Goal: Submit feedback/report problem: Submit feedback/report problem

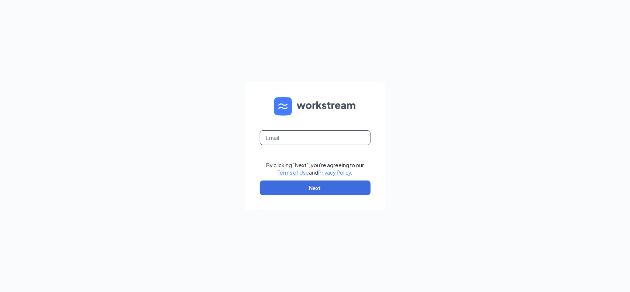
drag, startPoint x: 290, startPoint y: 138, endPoint x: 295, endPoint y: 138, distance: 4.9
click at [290, 138] on input "text" at bounding box center [315, 137] width 111 height 15
type input "[PERSON_NAME][EMAIL_ADDRESS][DOMAIN_NAME]"
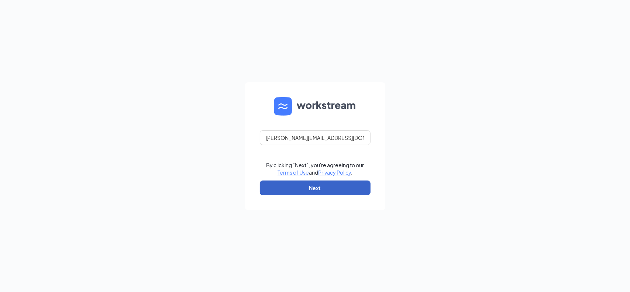
click at [293, 190] on button "Next" at bounding box center [315, 188] width 111 height 15
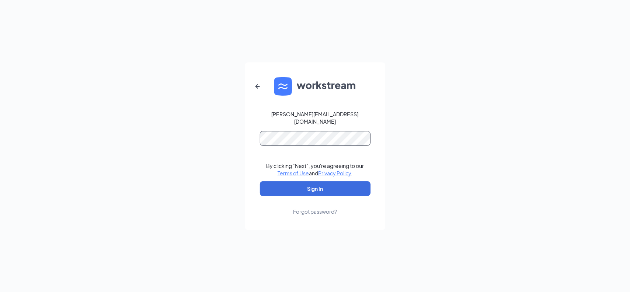
click at [260, 181] on button "Sign In" at bounding box center [315, 188] width 111 height 15
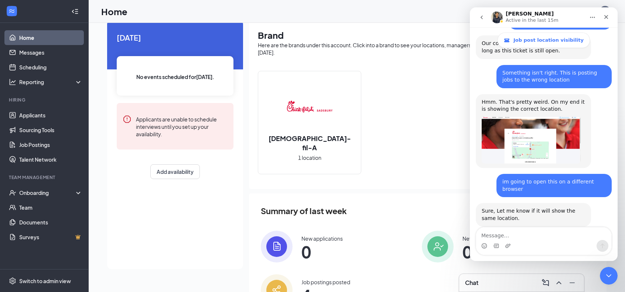
scroll to position [68, 0]
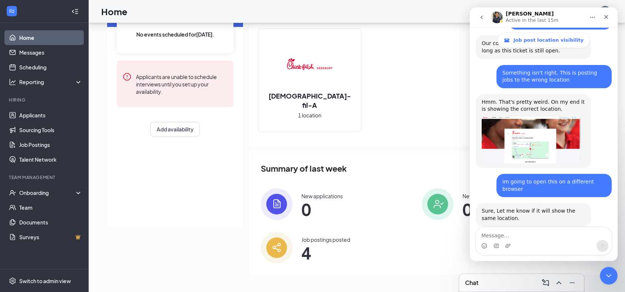
click at [322, 243] on div "Job postings posted" at bounding box center [325, 239] width 49 height 7
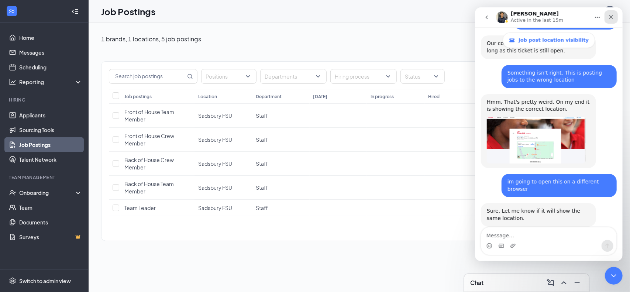
click at [611, 16] on icon "Close" at bounding box center [611, 17] width 4 height 4
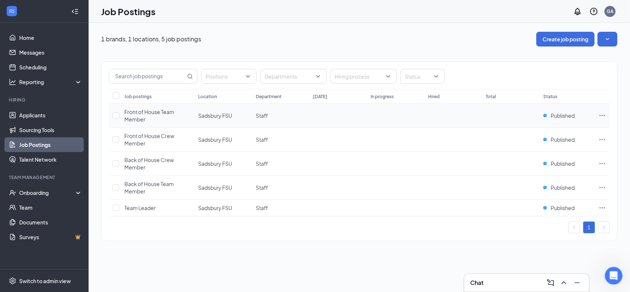
click at [603, 115] on icon "Ellipses" at bounding box center [603, 115] width 6 height 1
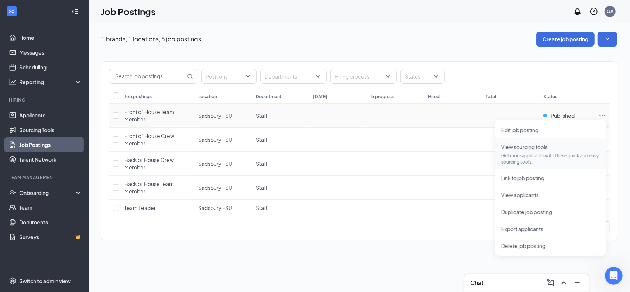
scroll to position [2190, 0]
click at [512, 177] on span "Link to job posting" at bounding box center [522, 178] width 43 height 7
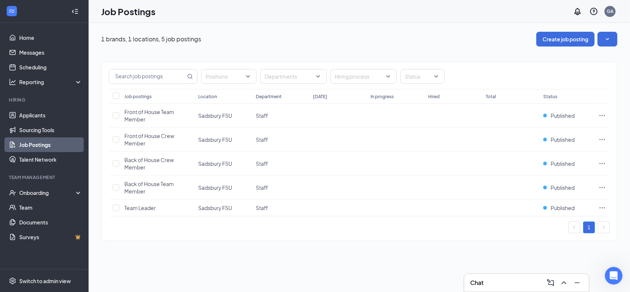
click at [523, 284] on div "Chat" at bounding box center [526, 283] width 113 height 12
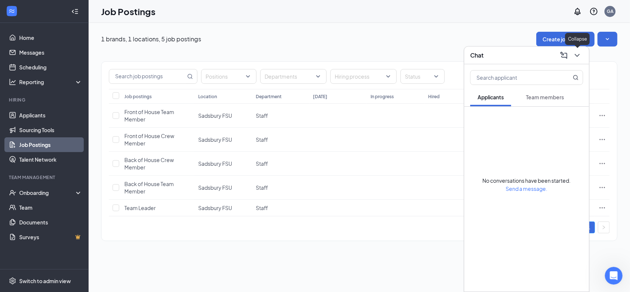
click at [578, 56] on icon "ChevronDown" at bounding box center [577, 55] width 9 height 9
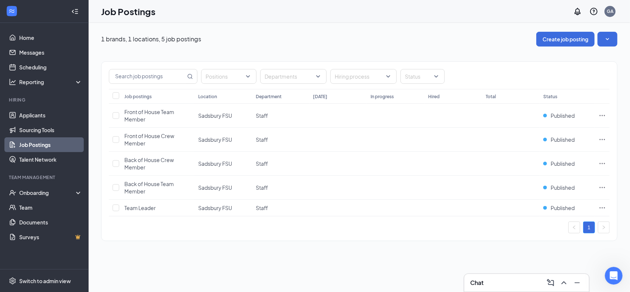
click at [619, 288] on div "1 brands, 1 locations, 5 job postings Create job posting Positions Departments …" at bounding box center [360, 157] width 542 height 269
drag, startPoint x: 609, startPoint y: 270, endPoint x: 1209, endPoint y: 534, distance: 654.8
click at [609, 269] on div "Open Intercom Messenger" at bounding box center [613, 274] width 24 height 24
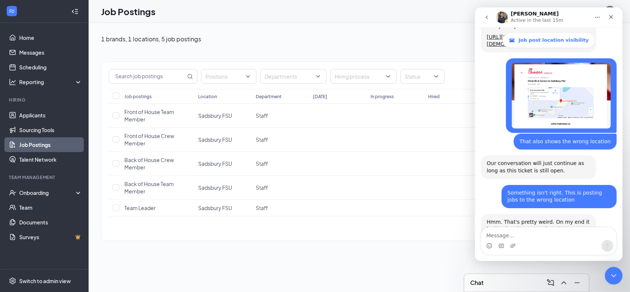
click at [522, 234] on textarea "Message…" at bounding box center [548, 233] width 135 height 13
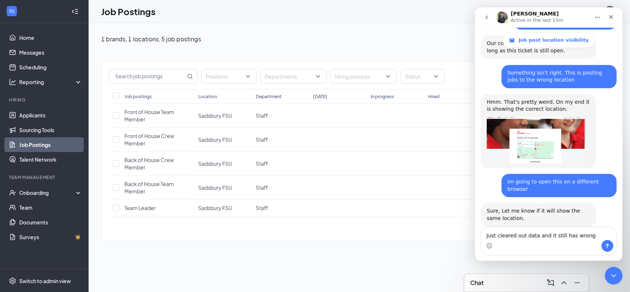
type textarea "Just cleared out data and it still has wrong address"
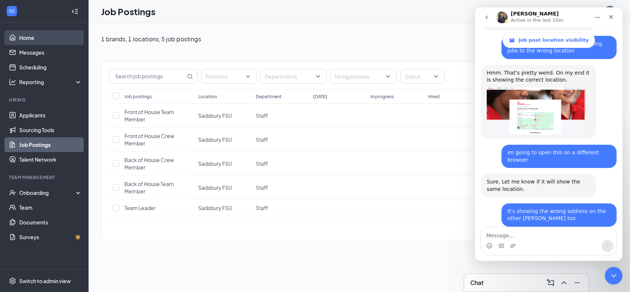
click at [26, 33] on link "Home" at bounding box center [50, 37] width 63 height 15
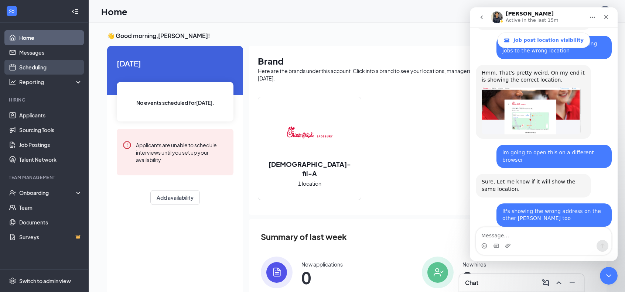
click at [27, 66] on link "Scheduling" at bounding box center [50, 67] width 63 height 15
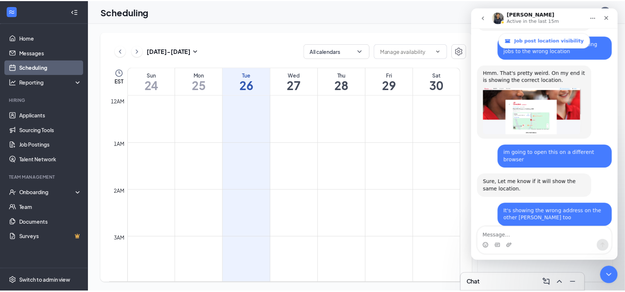
scroll to position [363, 0]
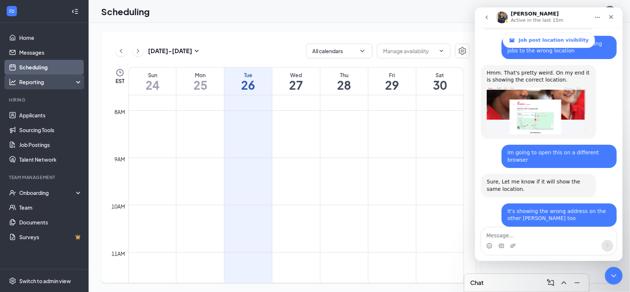
click at [30, 80] on div "Reporting" at bounding box center [50, 81] width 63 height 7
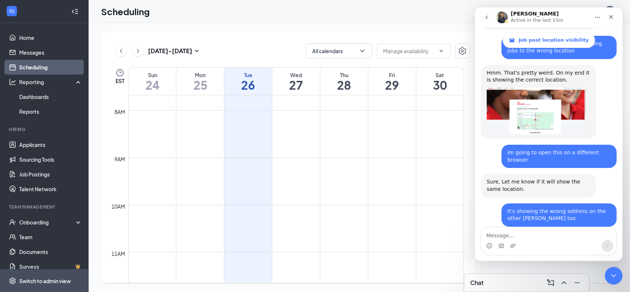
click at [37, 280] on div "Switch to admin view" at bounding box center [45, 280] width 52 height 7
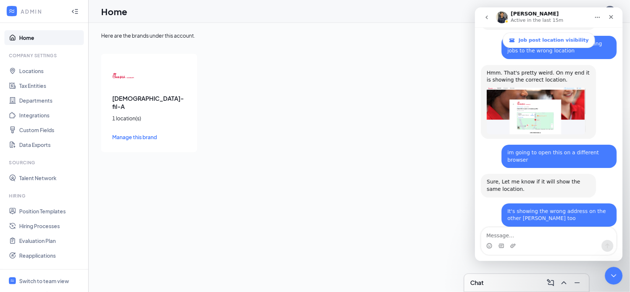
click at [136, 134] on span "Manage this brand" at bounding box center [134, 137] width 45 height 7
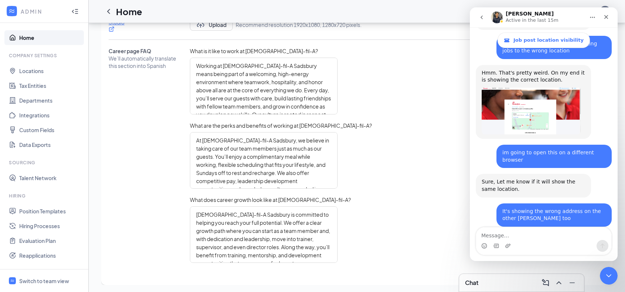
scroll to position [233, 0]
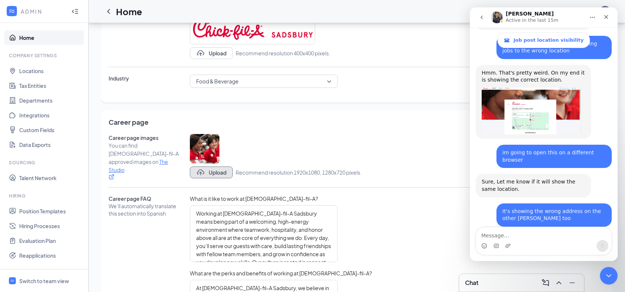
click at [220, 174] on button "Upload" at bounding box center [211, 172] width 43 height 12
click at [210, 148] on icon "TrashOutline" at bounding box center [211, 148] width 9 height 9
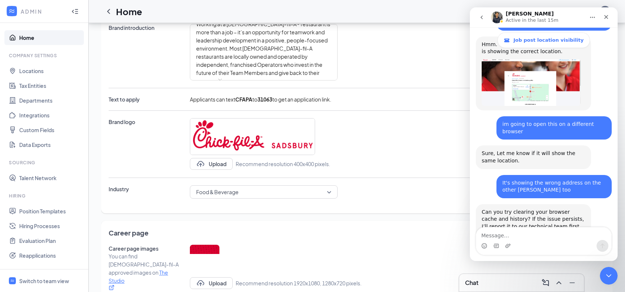
scroll to position [0, 0]
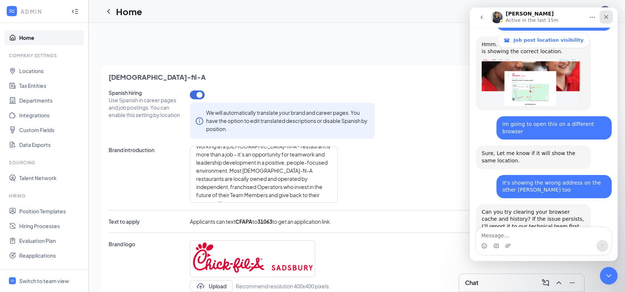
click at [607, 14] on icon "Close" at bounding box center [606, 17] width 6 height 6
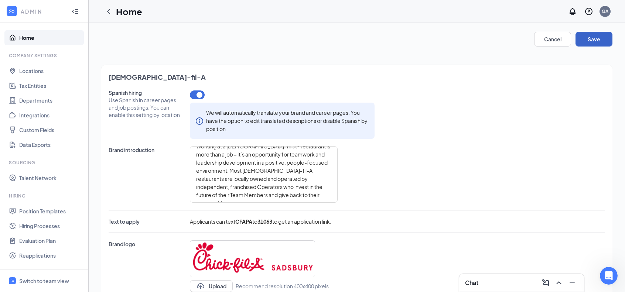
click at [585, 40] on button "Save" at bounding box center [593, 39] width 37 height 15
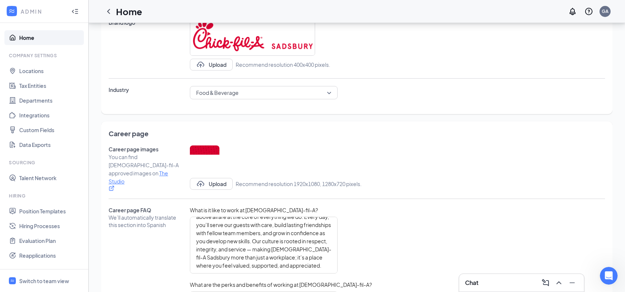
scroll to position [381, 0]
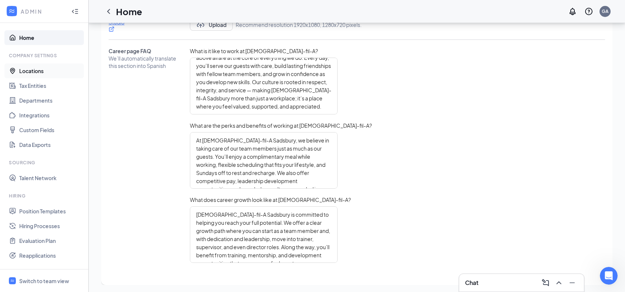
click at [28, 74] on link "Locations" at bounding box center [50, 70] width 63 height 15
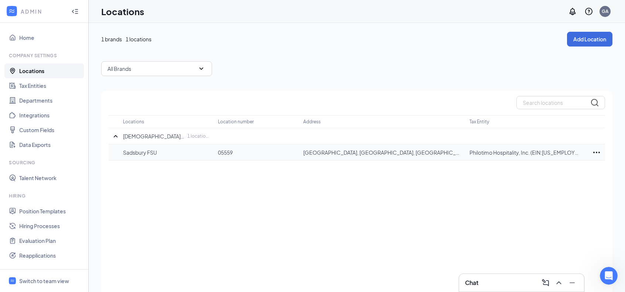
click at [600, 154] on icon "Ellipses" at bounding box center [596, 152] width 9 height 9
click at [548, 174] on p "Edit" at bounding box center [564, 174] width 62 height 7
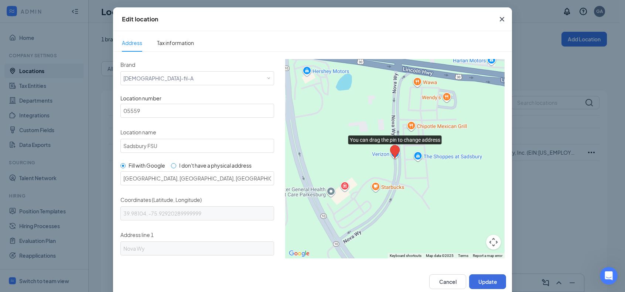
click at [176, 164] on span "I don't have a physical address" at bounding box center [215, 166] width 78 height 8
click at [174, 164] on input "I don't have a physical address" at bounding box center [173, 165] width 5 height 5
radio input "true"
radio input "false"
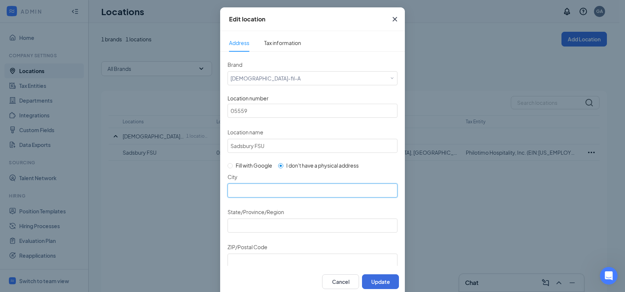
click at [261, 190] on input "City" at bounding box center [312, 190] width 170 height 14
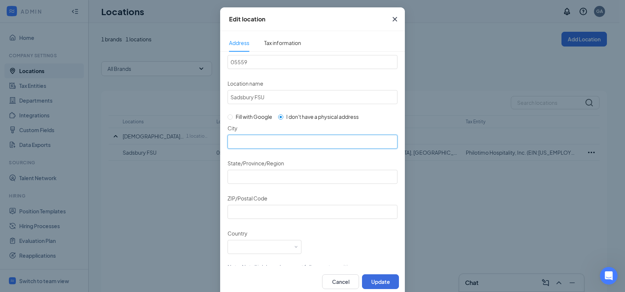
scroll to position [60, 0]
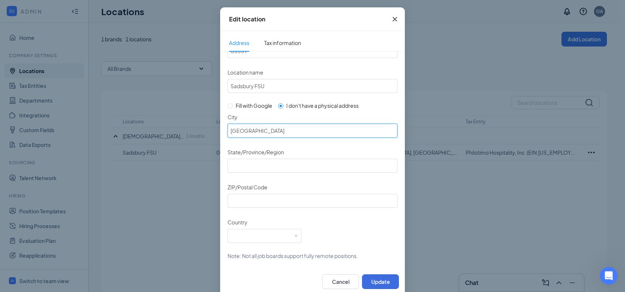
type input "Parkesburg"
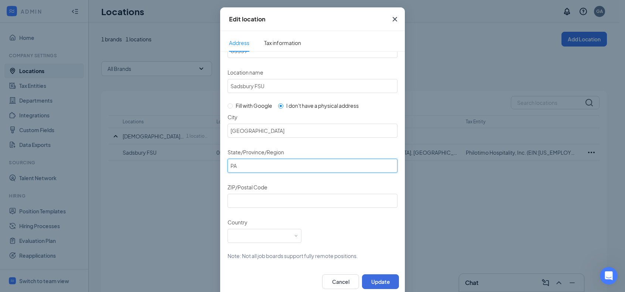
type input "PA"
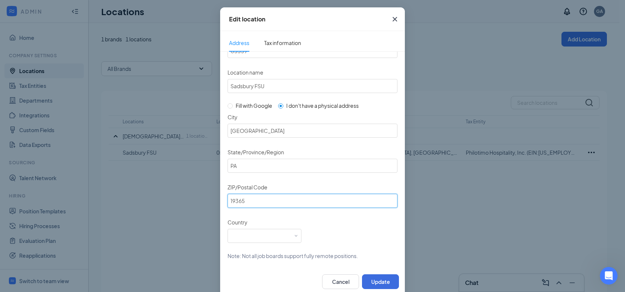
type input "19365"
click at [250, 236] on div "Select a country" at bounding box center [264, 234] width 68 height 11
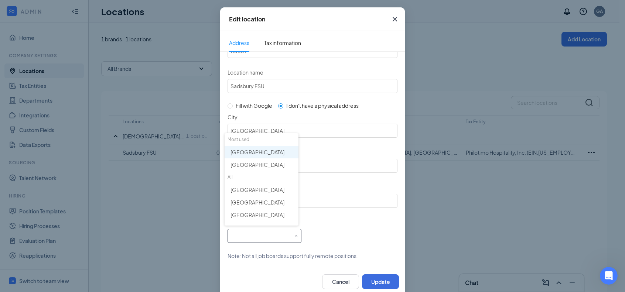
click at [256, 150] on span "United States" at bounding box center [257, 151] width 54 height 7
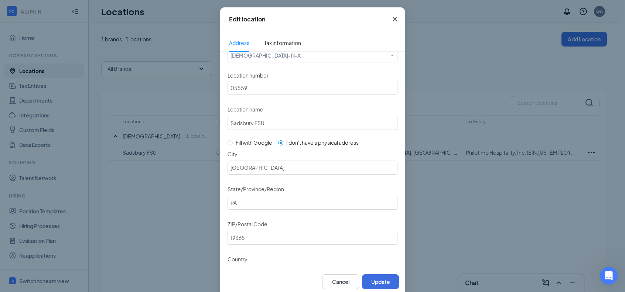
scroll to position [0, 0]
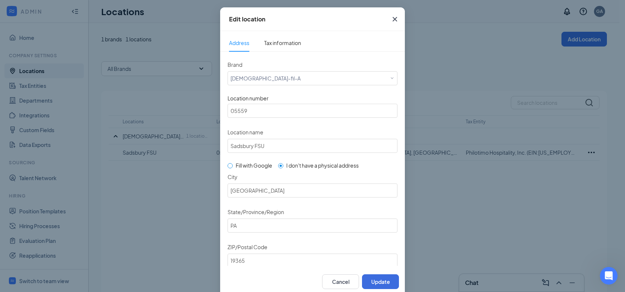
click at [233, 164] on span "Fill with Google" at bounding box center [254, 166] width 42 height 8
click at [230, 164] on input "Fill with Google" at bounding box center [229, 165] width 5 height 5
radio input "true"
radio input "false"
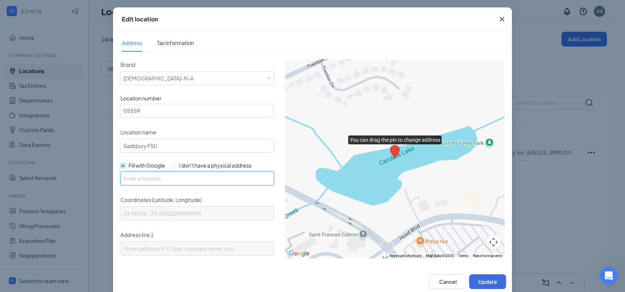
click at [158, 178] on input "text" at bounding box center [197, 178] width 154 height 14
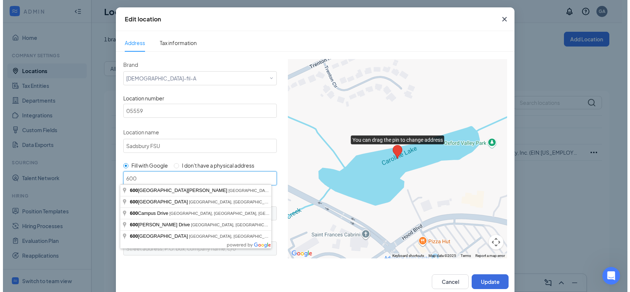
scroll to position [2248, 0]
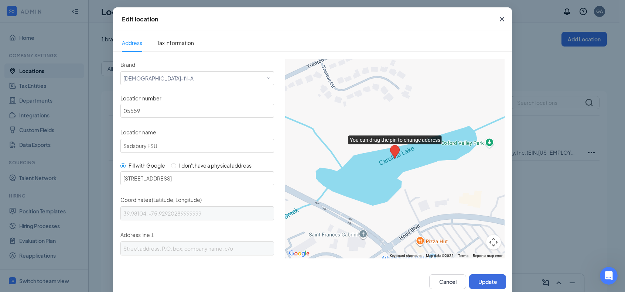
type input "600 Nova Wy, Parkesburg, PA 19365, USA"
type input "39.9826349, -75.9285501"
type input "600 Nova Wy"
type input "Parkesburg"
type input "PA"
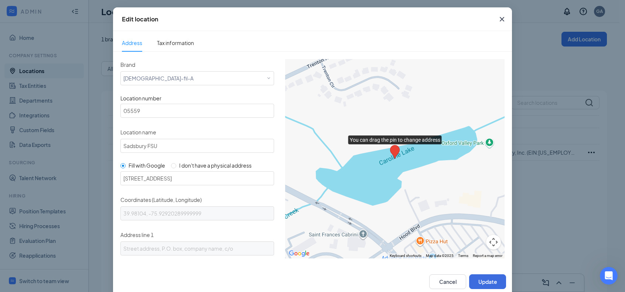
type input "19365"
type input "US"
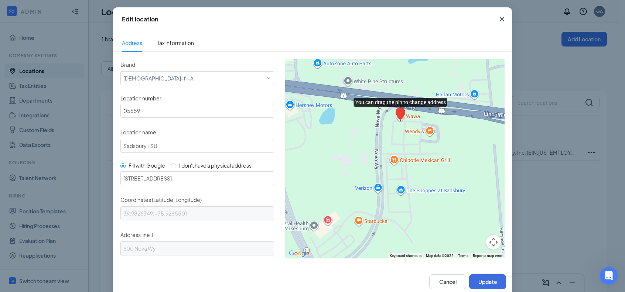
drag, startPoint x: 397, startPoint y: 201, endPoint x: 403, endPoint y: 164, distance: 38.1
click at [403, 164] on div at bounding box center [394, 158] width 219 height 199
drag, startPoint x: 394, startPoint y: 111, endPoint x: 385, endPoint y: 203, distance: 92.7
click at [387, 199] on area "You can drag the pin to change address" at bounding box center [387, 199] width 0 height 0
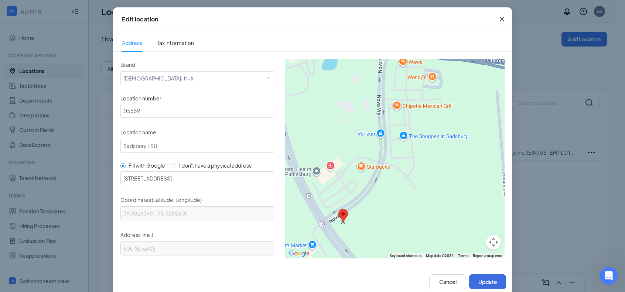
drag, startPoint x: 388, startPoint y: 151, endPoint x: 335, endPoint y: 214, distance: 83.1
click at [338, 209] on area "You can drag the pin to change address" at bounding box center [338, 209] width 0 height 0
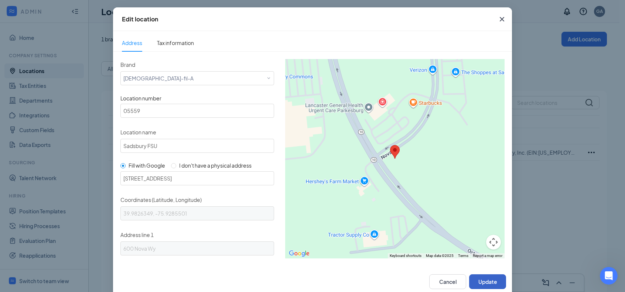
click at [481, 281] on button "Update" at bounding box center [487, 281] width 37 height 15
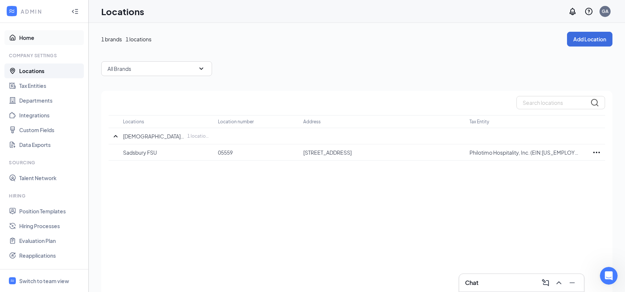
click at [27, 35] on link "Home" at bounding box center [50, 37] width 63 height 15
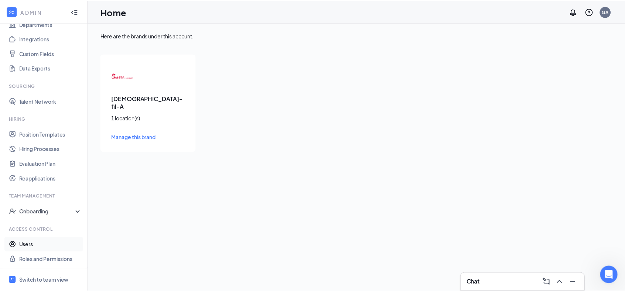
scroll to position [78, 0]
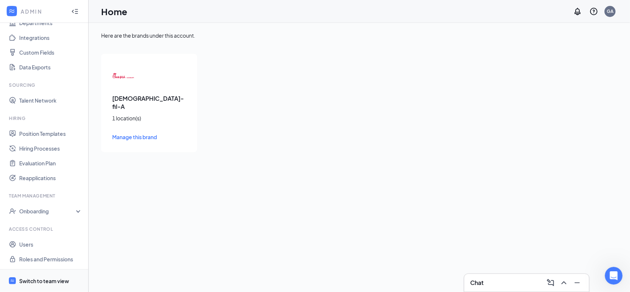
click at [30, 279] on div "Switch to team view" at bounding box center [44, 280] width 50 height 7
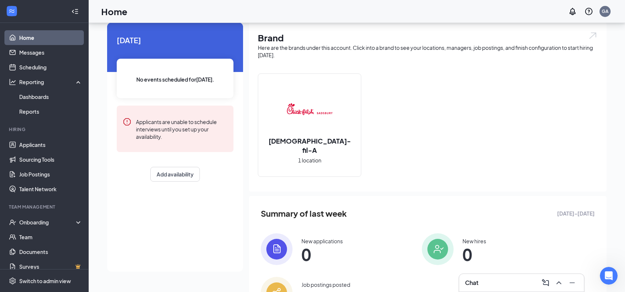
scroll to position [68, 0]
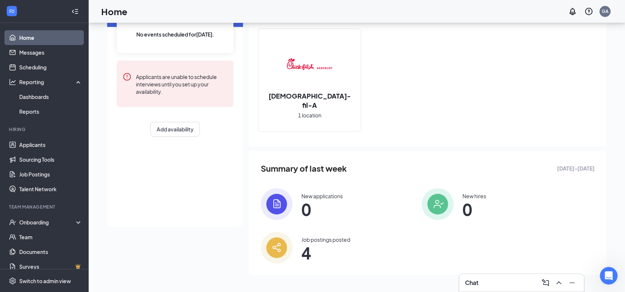
click at [312, 246] on span "4" at bounding box center [325, 252] width 49 height 13
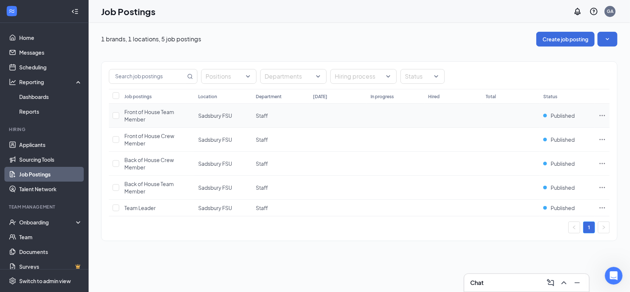
scroll to position [2248, 0]
click at [601, 113] on icon "Ellipses" at bounding box center [602, 115] width 7 height 7
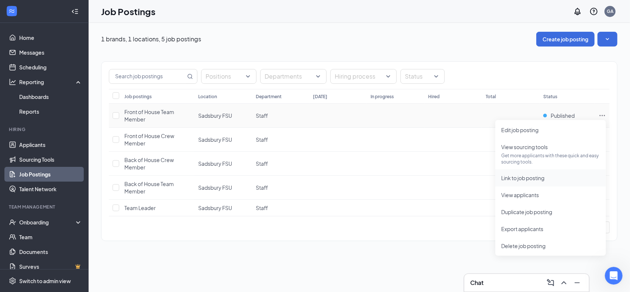
click at [511, 181] on span "Link to job posting" at bounding box center [522, 178] width 43 height 7
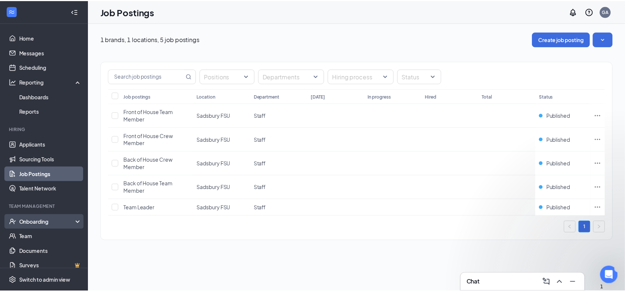
scroll to position [2263, 0]
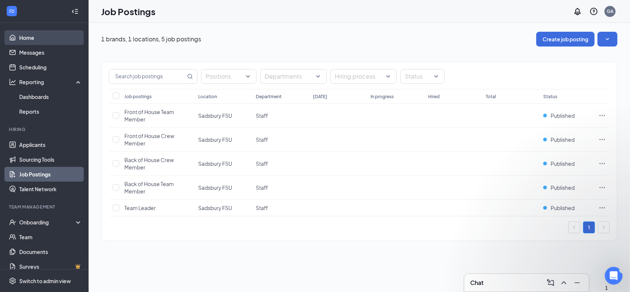
click at [29, 34] on link "Home" at bounding box center [50, 37] width 63 height 15
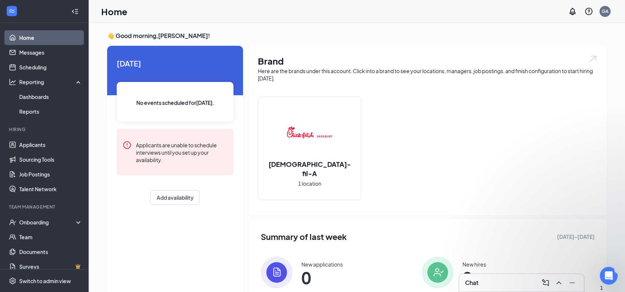
click at [299, 179] on span "1 location" at bounding box center [309, 183] width 23 height 8
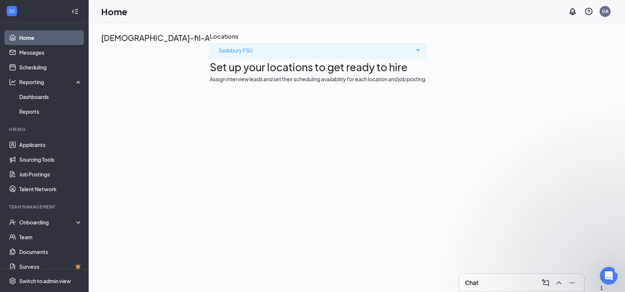
click at [219, 54] on span "Sadsbury FSU" at bounding box center [236, 50] width 34 height 7
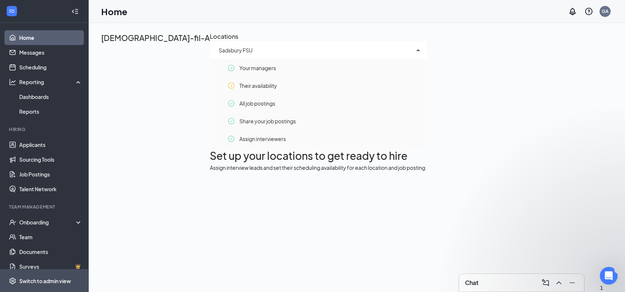
click at [30, 279] on div "Switch to admin view" at bounding box center [45, 280] width 52 height 7
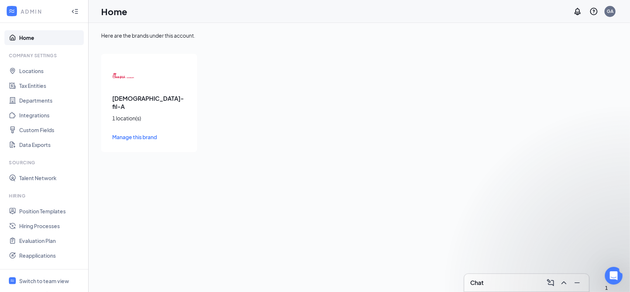
click at [145, 134] on span "Manage this brand" at bounding box center [134, 137] width 45 height 7
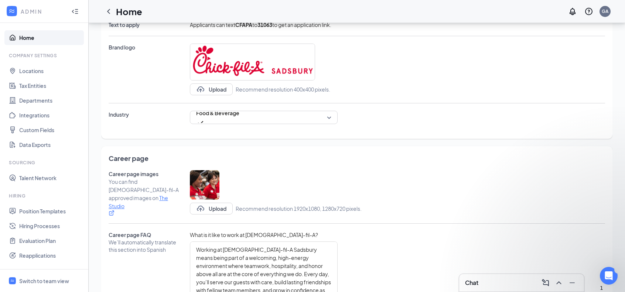
scroll to position [196, 0]
click at [213, 185] on icon "TrashOutline" at bounding box center [212, 185] width 7 height 7
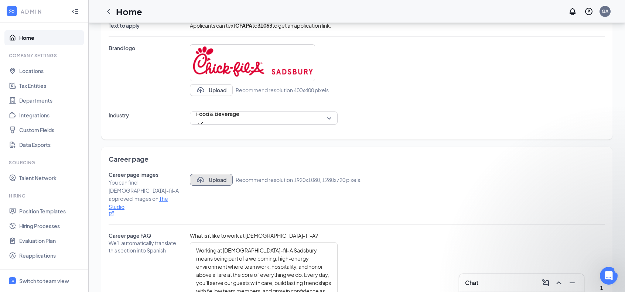
click at [216, 181] on button "Upload" at bounding box center [211, 180] width 43 height 12
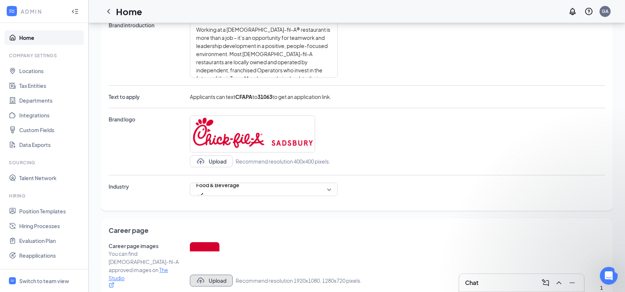
scroll to position [0, 0]
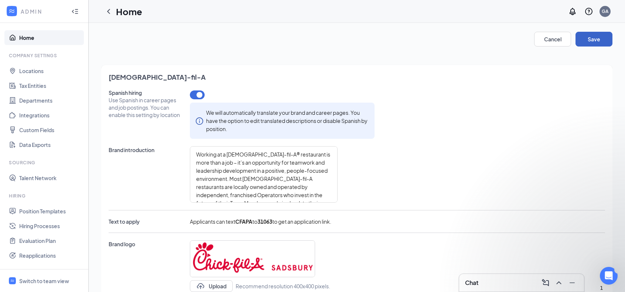
click at [585, 41] on button "Save" at bounding box center [593, 39] width 37 height 15
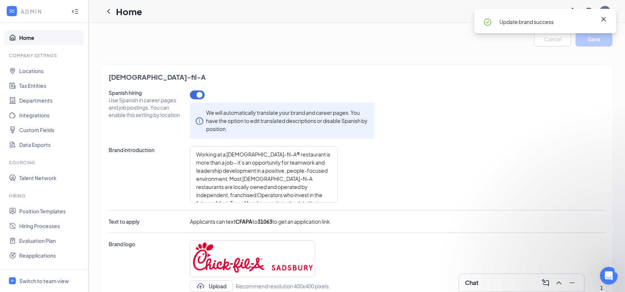
click at [602, 19] on icon "Cross" at bounding box center [603, 19] width 4 height 4
click at [27, 36] on link "Home" at bounding box center [50, 37] width 63 height 15
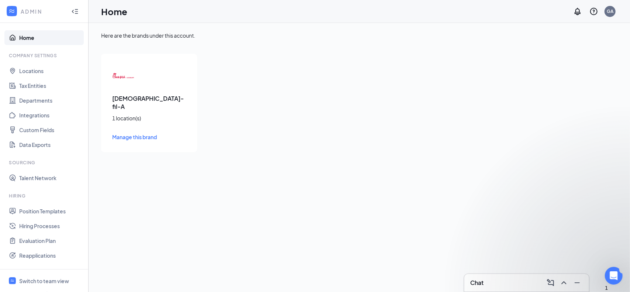
click at [127, 134] on span "Manage this brand" at bounding box center [134, 137] width 45 height 7
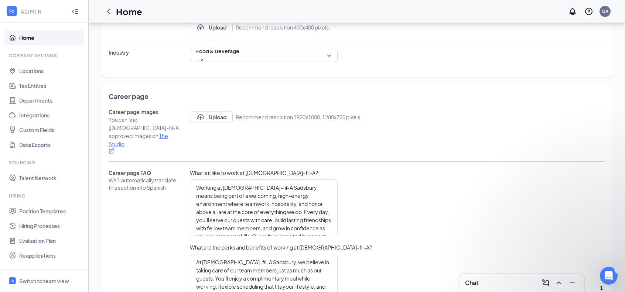
scroll to position [258, 0]
click at [206, 118] on button "Upload" at bounding box center [211, 117] width 43 height 12
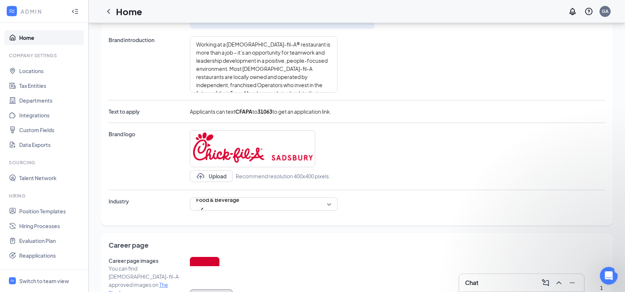
scroll to position [0, 0]
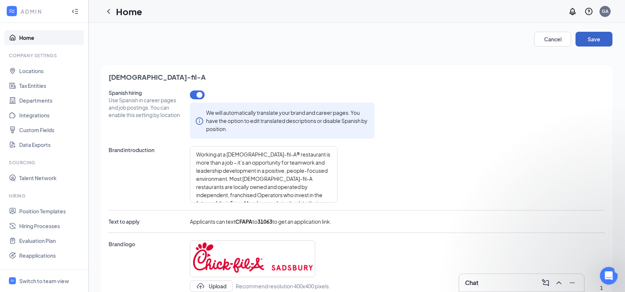
click at [594, 42] on button "Save" at bounding box center [593, 39] width 37 height 15
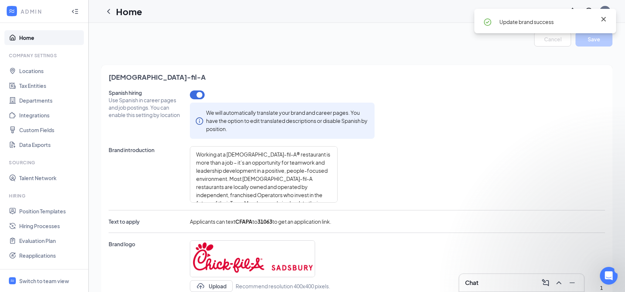
click at [604, 19] on icon "Cross" at bounding box center [603, 19] width 9 height 9
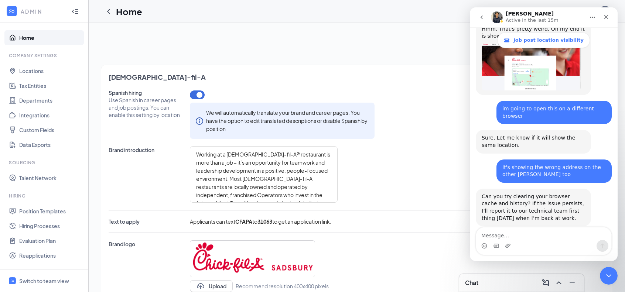
scroll to position [2275, 0]
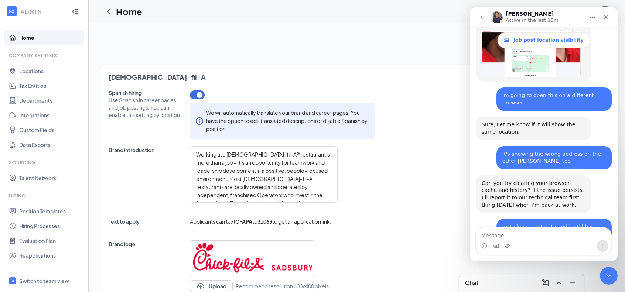
click at [161, 186] on div "Brand introduction" at bounding box center [146, 174] width 74 height 56
click at [548, 231] on textarea "Message…" at bounding box center [543, 233] width 135 height 13
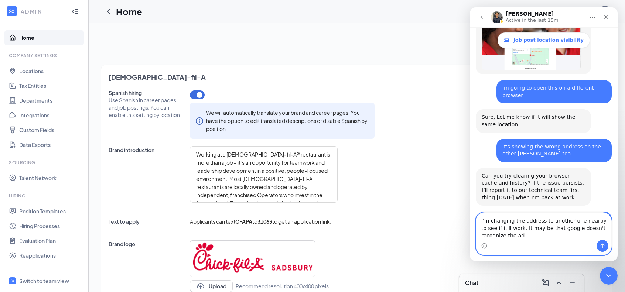
scroll to position [2290, 0]
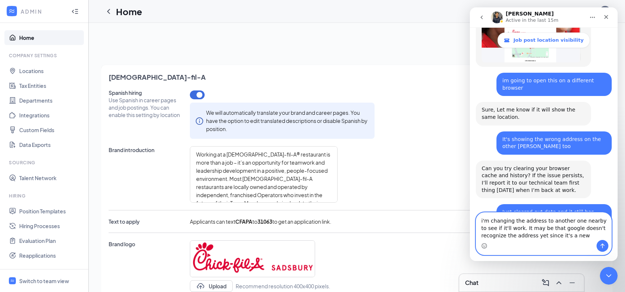
type textarea "i'm changing the address to another one nearby to see if it'll work. It may be …"
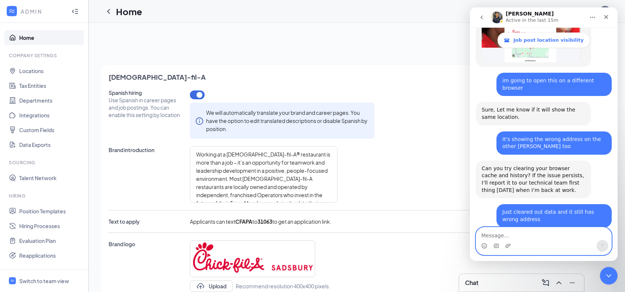
scroll to position [2307, 0]
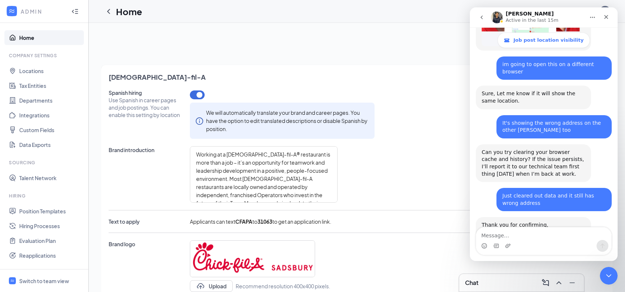
click at [25, 40] on link "Home" at bounding box center [50, 37] width 63 height 15
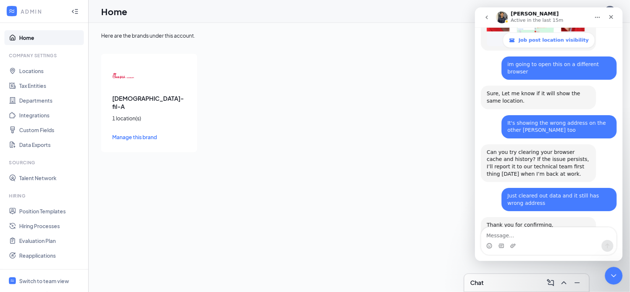
click at [142, 134] on span "Manage this brand" at bounding box center [134, 137] width 45 height 7
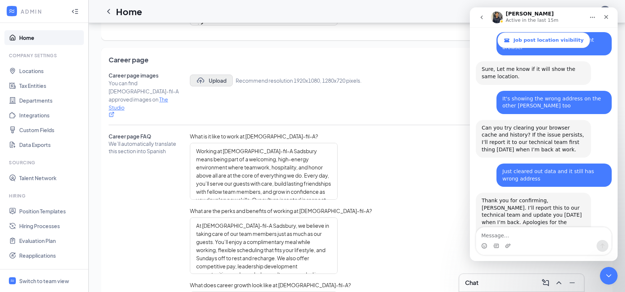
scroll to position [2335, 0]
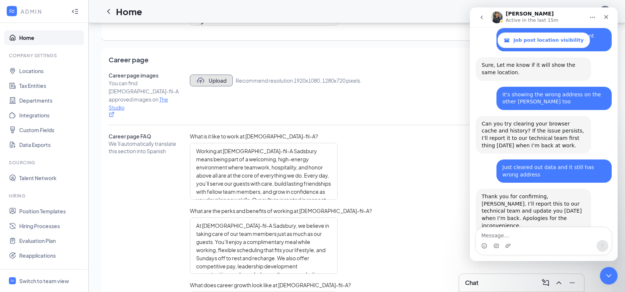
click at [218, 79] on button "Upload" at bounding box center [211, 81] width 43 height 12
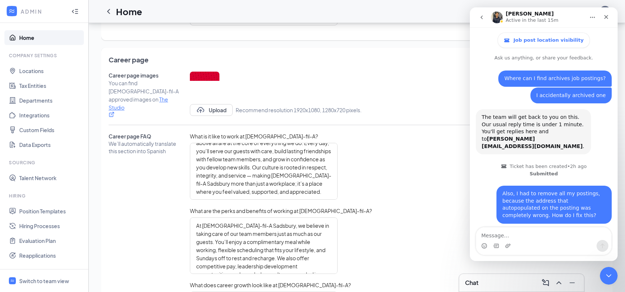
scroll to position [1, 0]
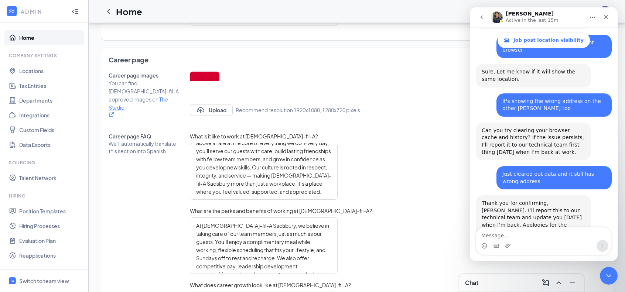
click at [419, 229] on div "Career page FAQ We’ll automatically translate this section into Spanish What is…" at bounding box center [357, 244] width 496 height 223
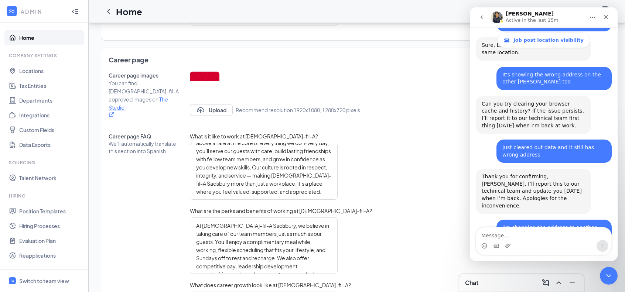
scroll to position [2357, 0]
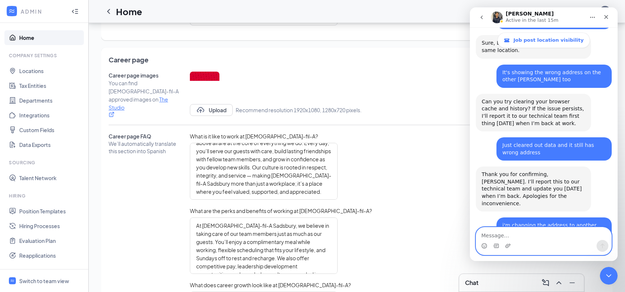
click at [509, 233] on textarea "Message…" at bounding box center [543, 233] width 135 height 13
type textarea "i already did"
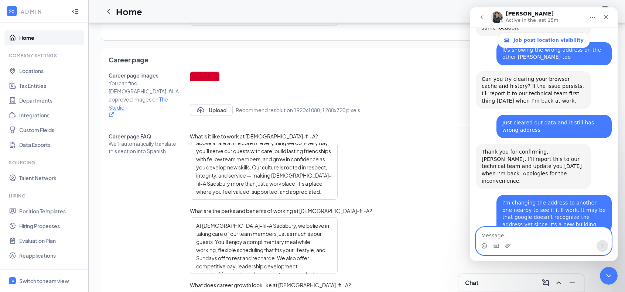
scroll to position [2408, 0]
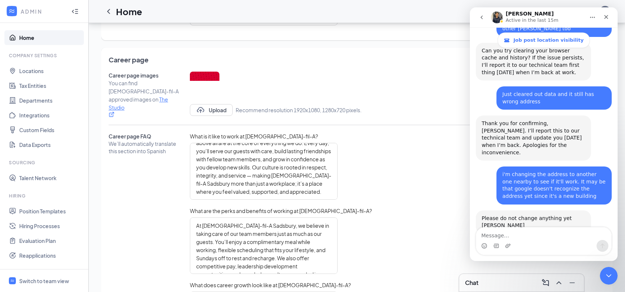
click at [397, 229] on div "Career page FAQ We’ll automatically translate this section into Spanish What is…" at bounding box center [357, 244] width 496 height 223
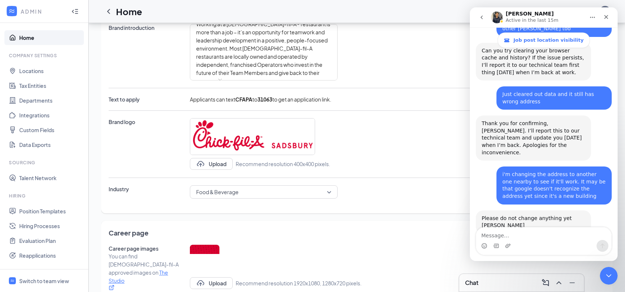
scroll to position [0, 0]
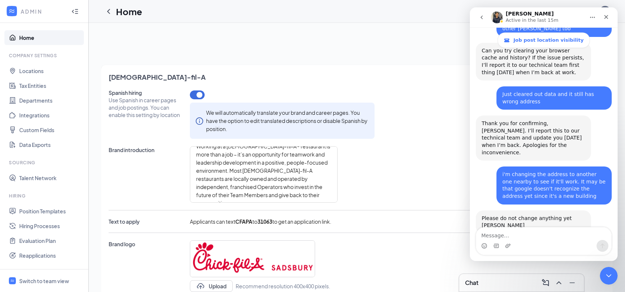
click at [414, 140] on div "Spanish hiring Use Spanish in career pages and job postings. You can enable thi…" at bounding box center [357, 208] width 496 height 239
drag, startPoint x: 604, startPoint y: 18, endPoint x: 1046, endPoint y: 50, distance: 443.8
click at [604, 18] on icon "Close" at bounding box center [606, 17] width 6 height 6
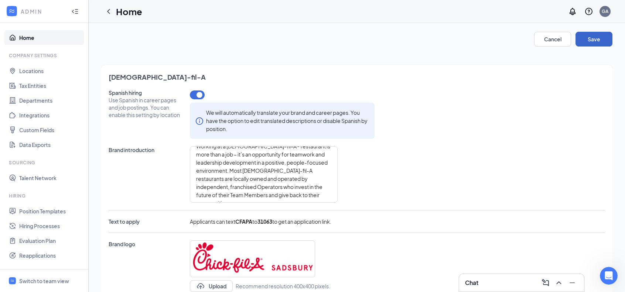
click at [590, 41] on button "Save" at bounding box center [593, 39] width 37 height 15
click at [45, 276] on span "Switch to team view" at bounding box center [50, 280] width 63 height 23
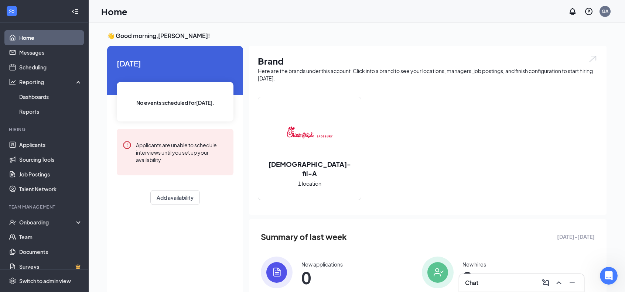
click at [302, 161] on div "Chick-fil-A 1 location" at bounding box center [309, 148] width 103 height 103
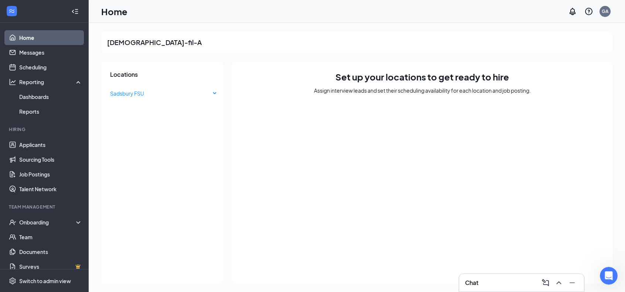
click at [143, 92] on span "Sadsbury FSU" at bounding box center [127, 93] width 34 height 7
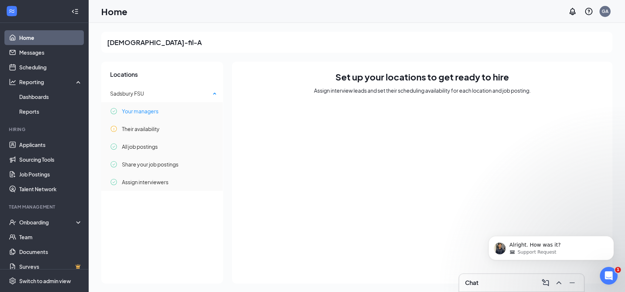
scroll to position [2397, 0]
click at [51, 279] on div "Switch to admin view" at bounding box center [45, 280] width 52 height 7
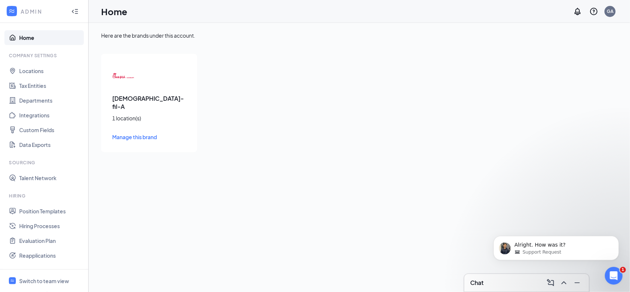
click at [127, 134] on span "Manage this brand" at bounding box center [134, 137] width 45 height 7
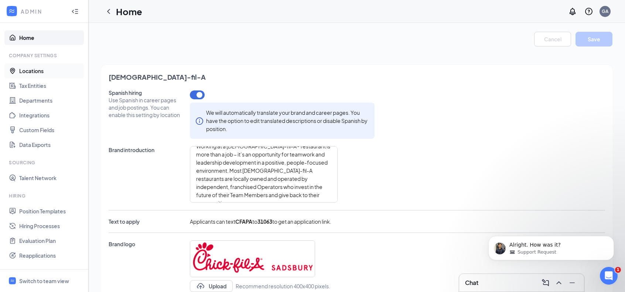
click at [32, 71] on link "Locations" at bounding box center [50, 70] width 63 height 15
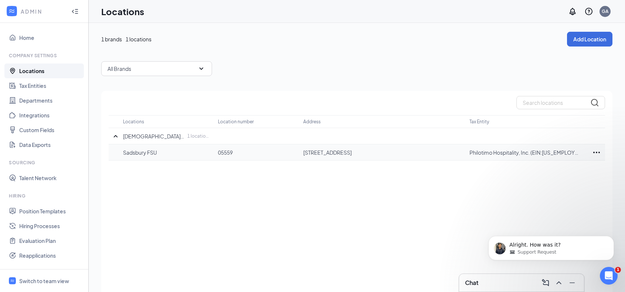
click at [598, 154] on icon "Ellipses" at bounding box center [596, 152] width 9 height 9
click at [546, 174] on p "Edit" at bounding box center [564, 174] width 62 height 7
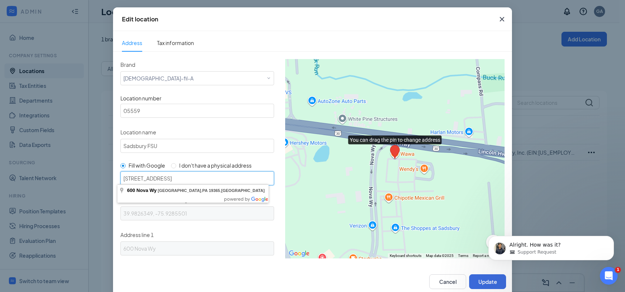
drag, startPoint x: 237, startPoint y: 179, endPoint x: 32, endPoint y: 165, distance: 205.7
click at [36, 166] on div "Edit location Address Tax information Brand Select a brand Chick-fil-A Location…" at bounding box center [312, 146] width 625 height 292
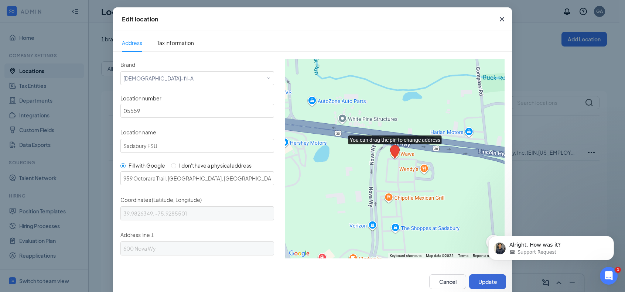
type input "959 Octorara Trail, Parkesburg, PA 19365, USA"
type input "39.9785423, -75.9312018"
type input "959 Octorara Trail"
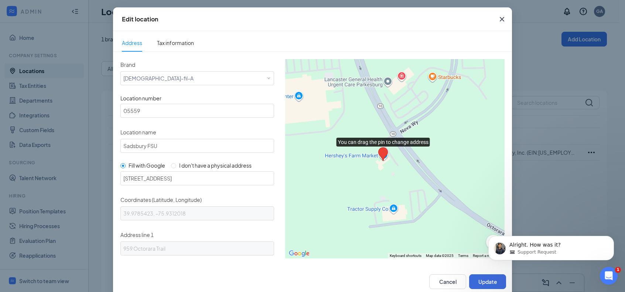
drag, startPoint x: 398, startPoint y: 160, endPoint x: 374, endPoint y: 166, distance: 25.1
click at [374, 166] on div at bounding box center [394, 158] width 219 height 199
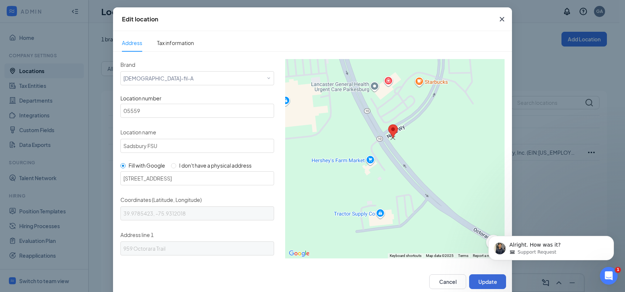
drag, startPoint x: 362, startPoint y: 158, endPoint x: 385, endPoint y: 130, distance: 37.0
click at [388, 124] on area "You can drag the pin to change address" at bounding box center [388, 124] width 0 height 0
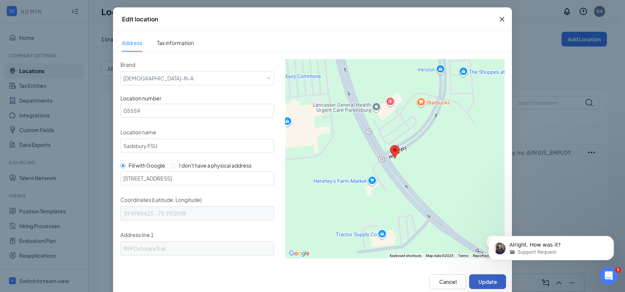
click at [477, 279] on button "Update" at bounding box center [487, 281] width 37 height 15
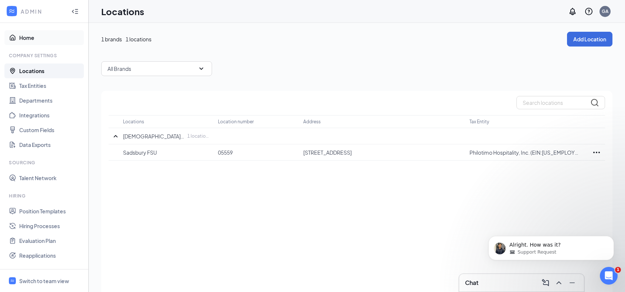
click at [26, 37] on link "Home" at bounding box center [50, 37] width 63 height 15
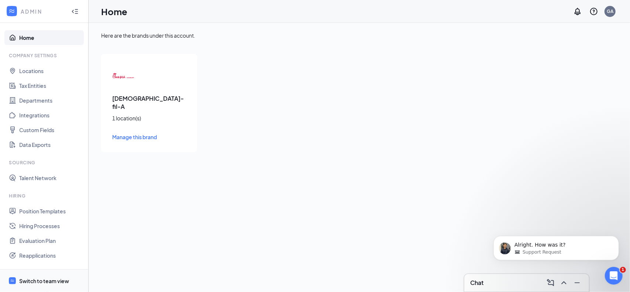
click at [38, 278] on div "Switch to team view" at bounding box center [44, 280] width 50 height 7
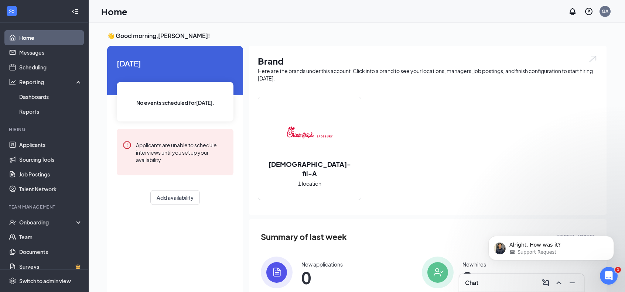
scroll to position [68, 0]
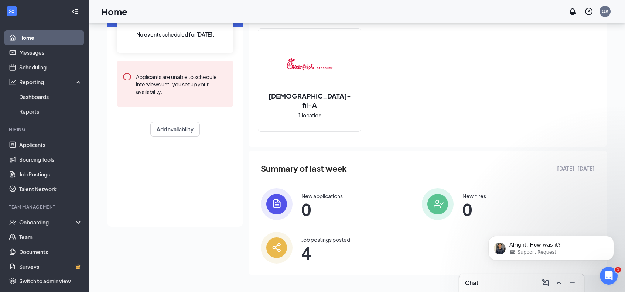
click at [302, 246] on span "4" at bounding box center [325, 252] width 49 height 13
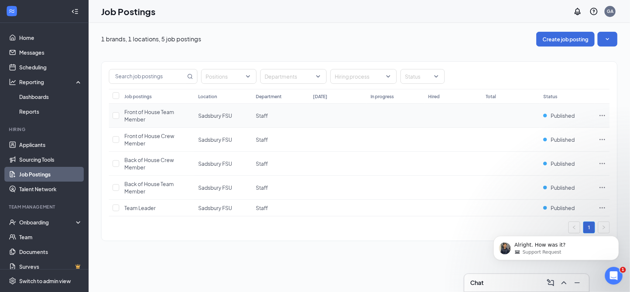
click at [600, 114] on icon "Ellipses" at bounding box center [602, 115] width 7 height 7
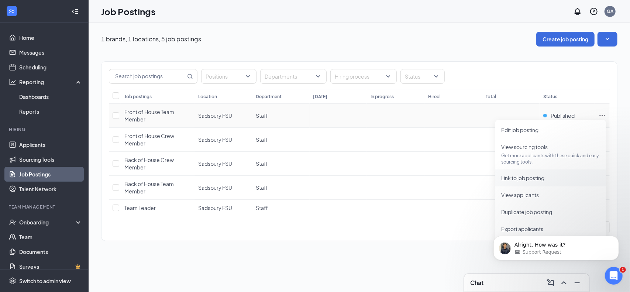
click at [513, 179] on span "Link to job posting" at bounding box center [522, 178] width 43 height 7
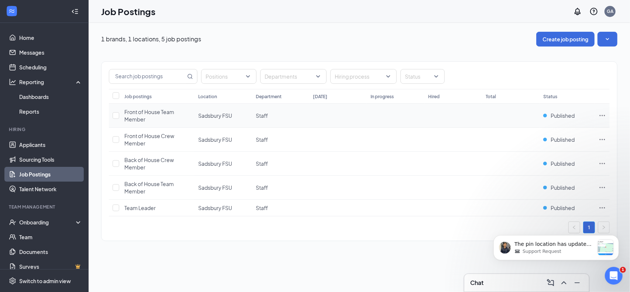
scroll to position [2507, 0]
click at [530, 246] on p "The pin location has updated on my end." at bounding box center [554, 243] width 80 height 7
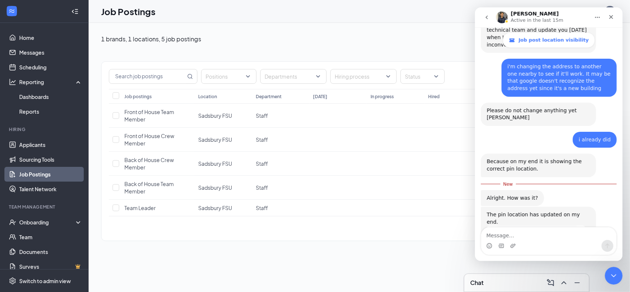
scroll to position [2519, 0]
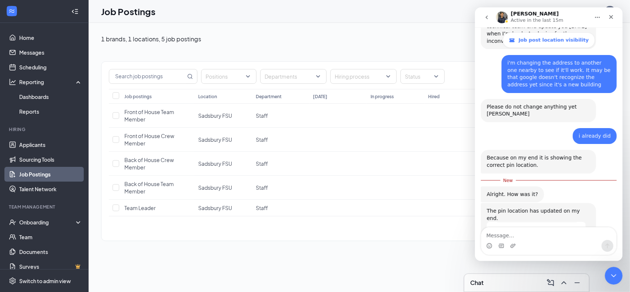
click at [532, 237] on textarea "Message…" at bounding box center [548, 233] width 135 height 13
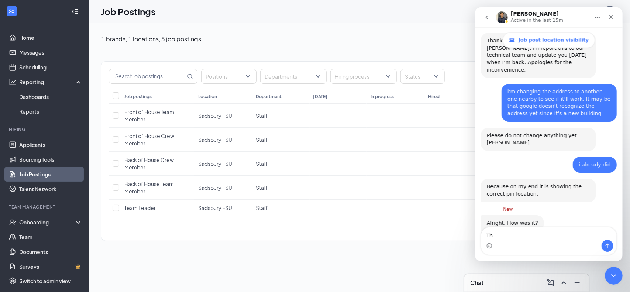
type textarea "T"
type textarea "Check again"
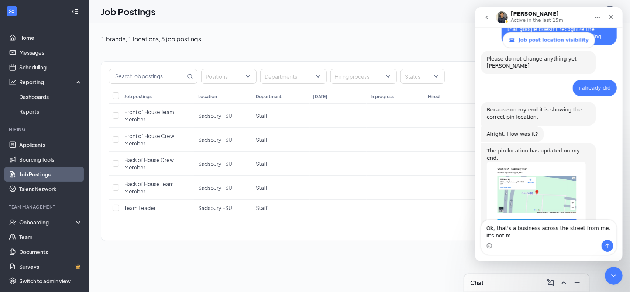
scroll to position [2575, 0]
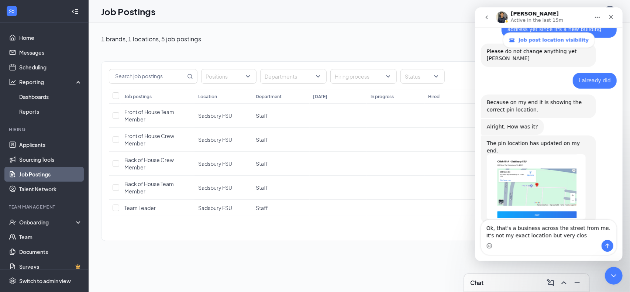
type textarea "Ok, that's a business across the street from me. It's not my exact location but…"
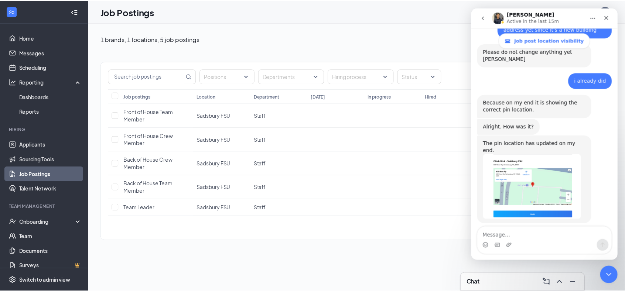
scroll to position [2597, 0]
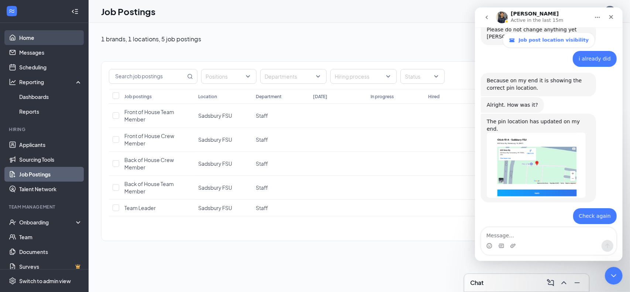
click at [24, 39] on link "Home" at bounding box center [50, 37] width 63 height 15
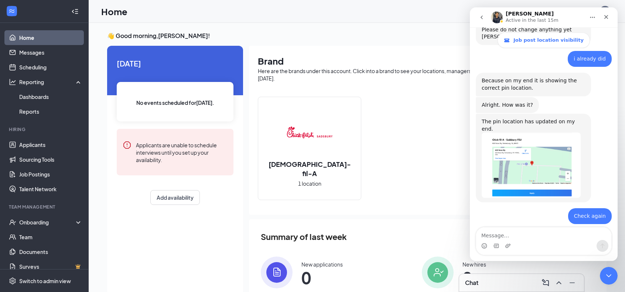
click at [278, 142] on div "Chick-fil-A 1 location" at bounding box center [309, 148] width 103 height 103
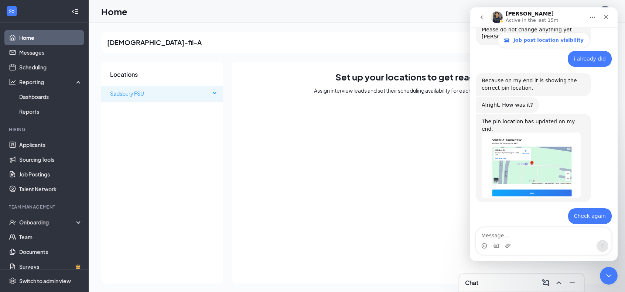
click at [153, 90] on span "Sadsbury FSU" at bounding box center [160, 93] width 100 height 15
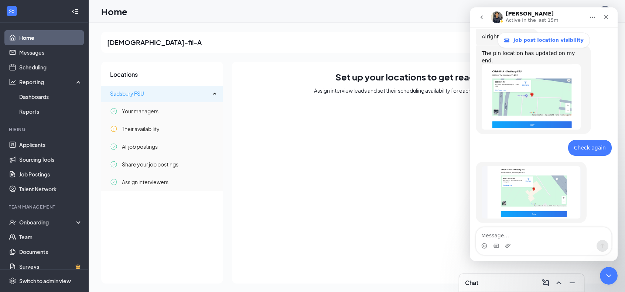
scroll to position [2669, 0]
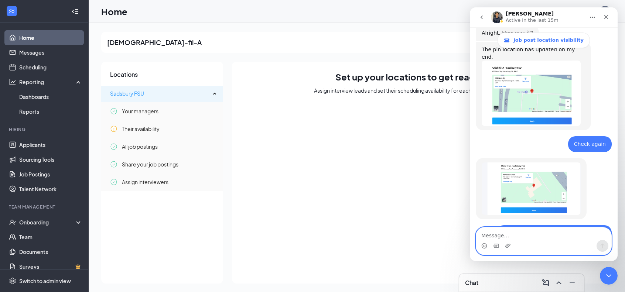
click at [514, 236] on textarea "Message…" at bounding box center [543, 233] width 135 height 13
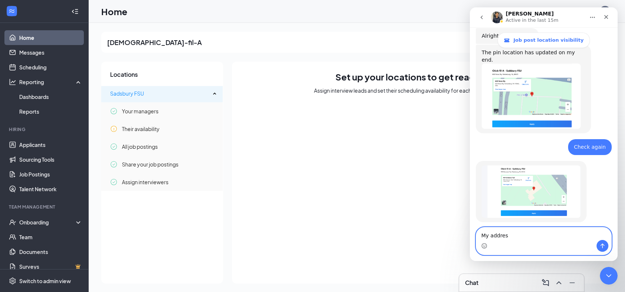
scroll to position [2665, 0]
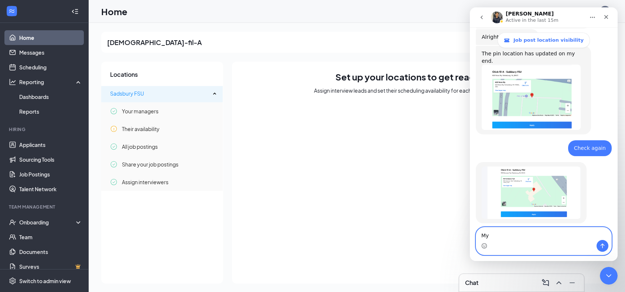
type textarea "M"
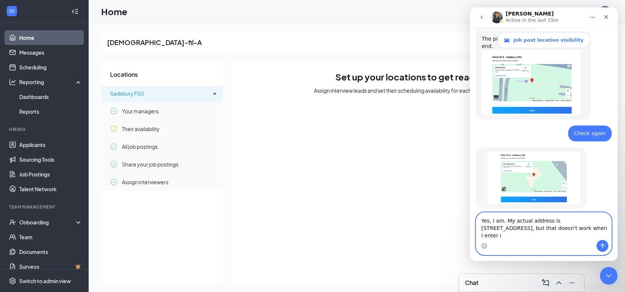
type textarea "Yes, I am. My actual address is 100 Nova Way, Parkesburg, PA 19365, but that do…"
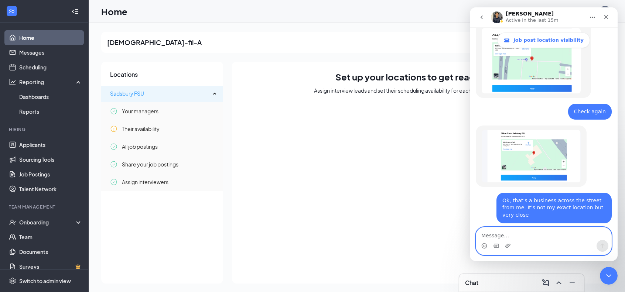
scroll to position [2738, 0]
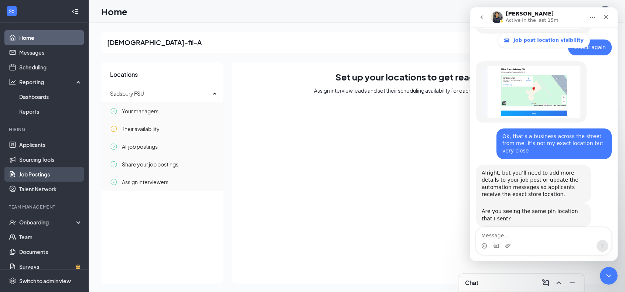
click at [32, 178] on link "Job Postings" at bounding box center [50, 174] width 63 height 15
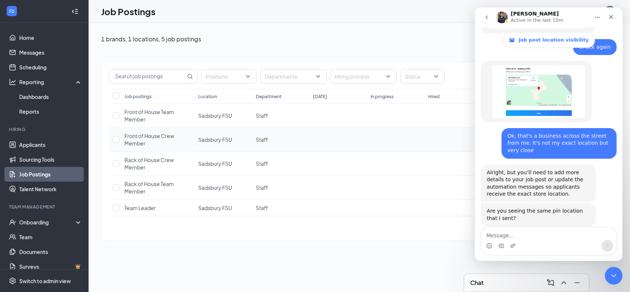
scroll to position [2776, 0]
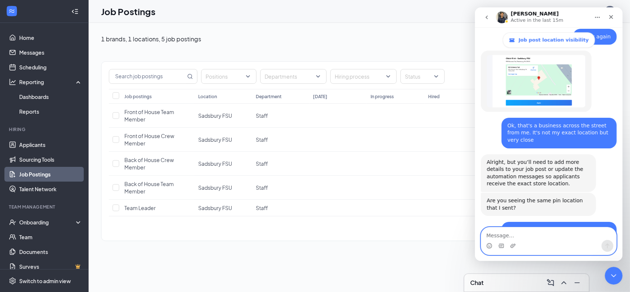
click at [515, 236] on textarea "Message…" at bounding box center [548, 233] width 135 height 13
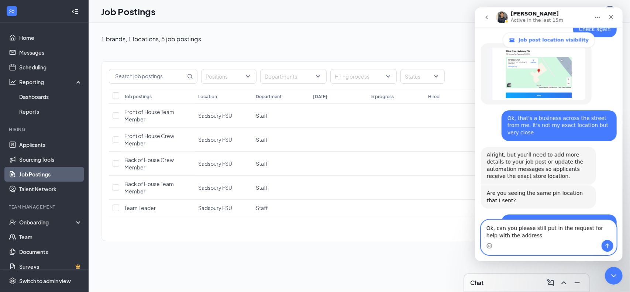
type textarea "Ok, can you please still put in the request for help with the address?"
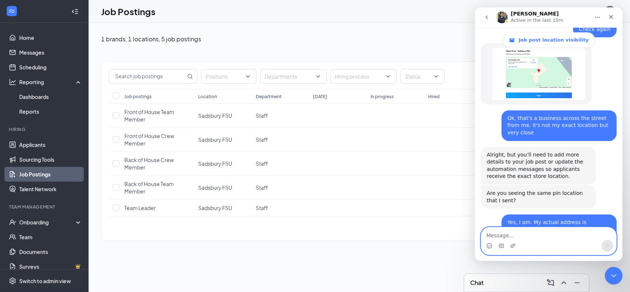
scroll to position [2806, 0]
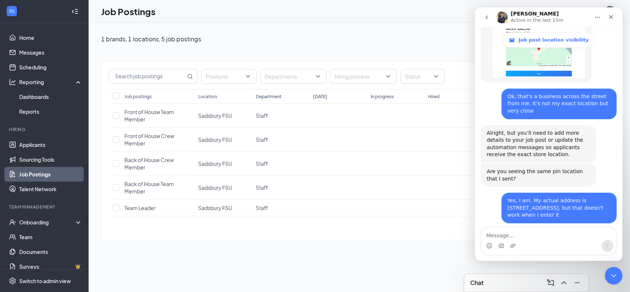
click at [199, 258] on div "1 brands, 1 locations, 5 job postings Create job posting Positions Departments …" at bounding box center [360, 157] width 542 height 269
click at [571, 236] on textarea "Message…" at bounding box center [548, 233] width 135 height 13
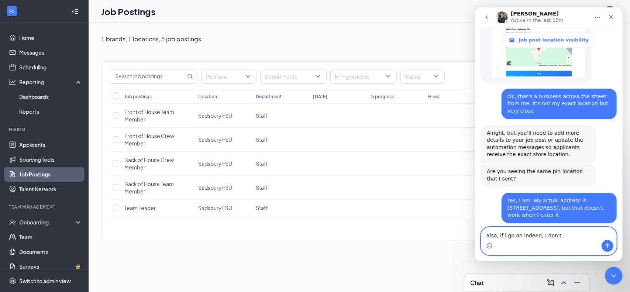
scroll to position [2834, 0]
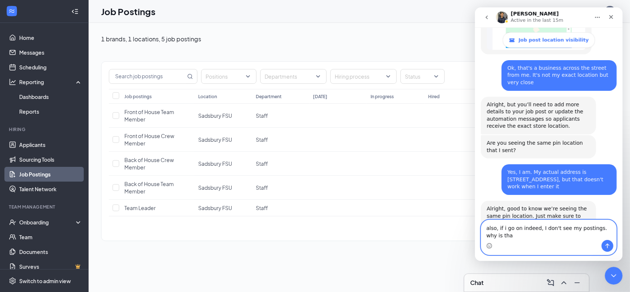
type textarea "also, if i go on indeed, I don't see my postings. why is that"
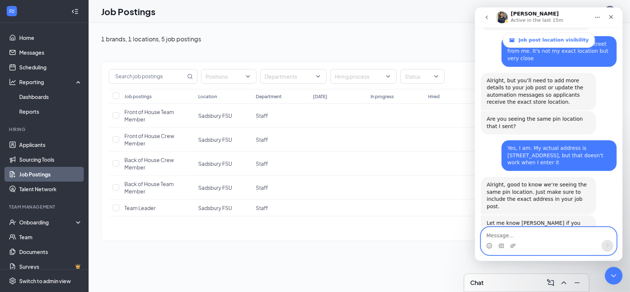
scroll to position [2830, 0]
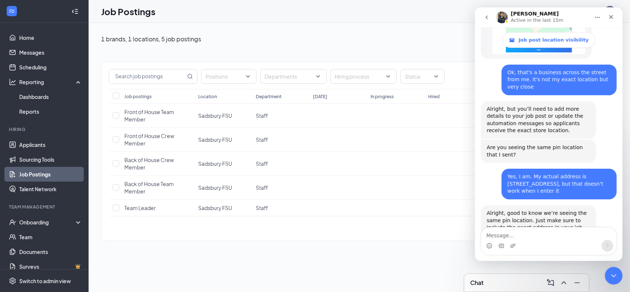
click at [236, 259] on div "1 brands, 1 locations, 5 job postings Create job posting Positions Departments …" at bounding box center [360, 157] width 542 height 269
click at [611, 17] on icon "Close" at bounding box center [611, 17] width 6 height 6
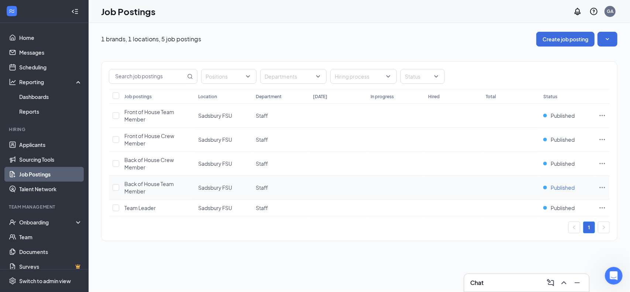
click at [564, 186] on span "Published" at bounding box center [563, 187] width 24 height 7
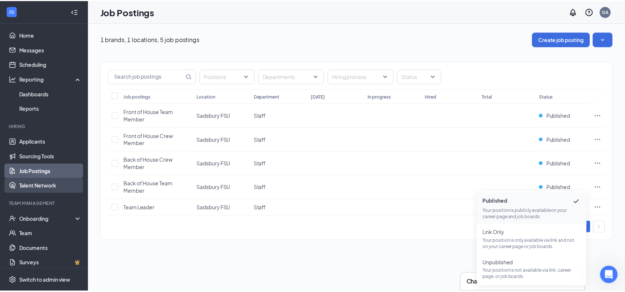
scroll to position [7, 0]
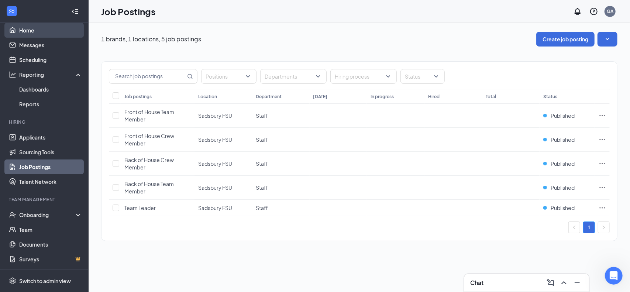
click at [40, 28] on link "Home" at bounding box center [50, 30] width 63 height 15
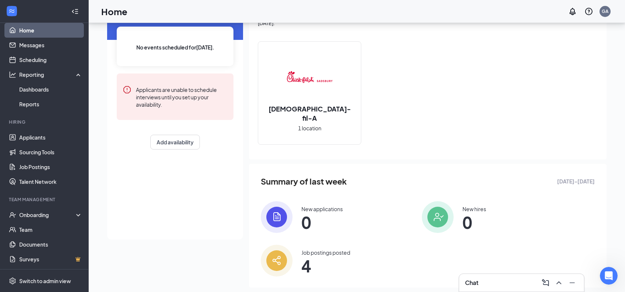
scroll to position [68, 0]
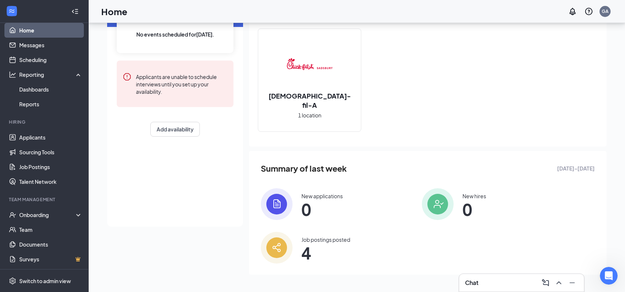
click at [315, 242] on div "Job postings posted" at bounding box center [325, 239] width 49 height 7
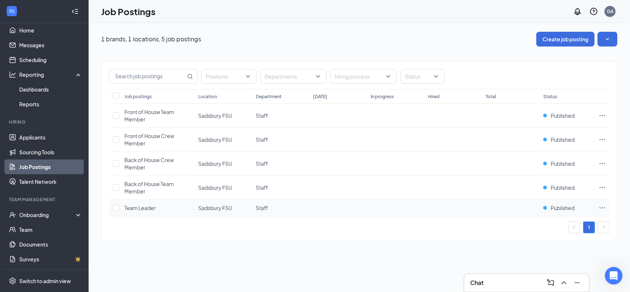
click at [598, 206] on td at bounding box center [602, 208] width 15 height 17
click at [602, 206] on icon "Ellipses" at bounding box center [602, 207] width 7 height 7
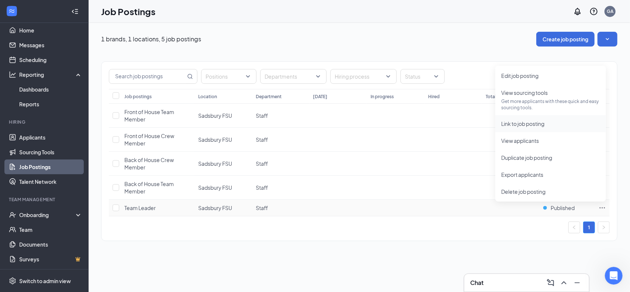
click at [513, 127] on span "Link to job posting" at bounding box center [550, 124] width 99 height 8
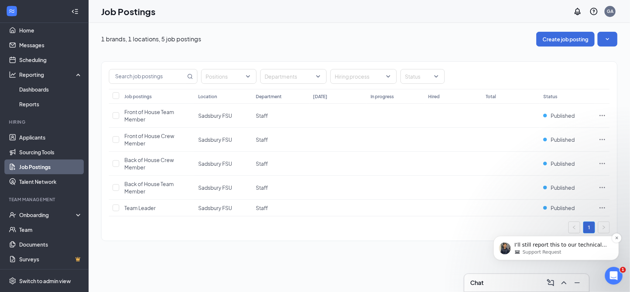
click at [544, 242] on p "I’ll still report this to our technical team, but you may need to revert to the…" at bounding box center [561, 244] width 95 height 7
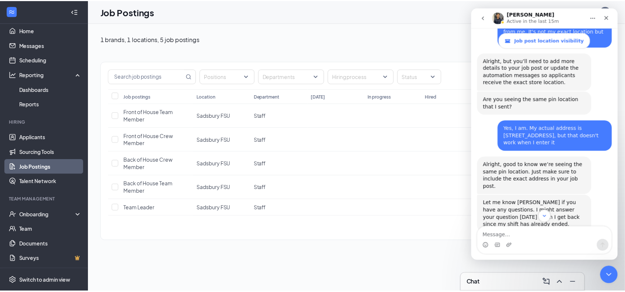
scroll to position [2885, 0]
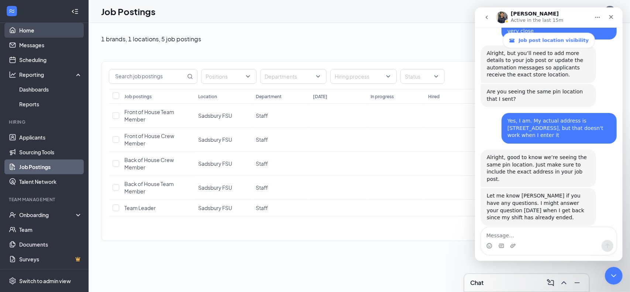
click at [25, 28] on link "Home" at bounding box center [50, 30] width 63 height 15
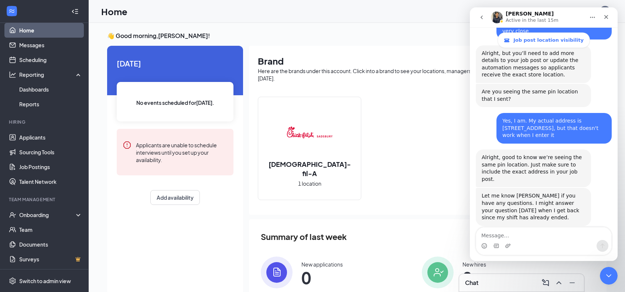
click at [334, 183] on div "Chick-fil-A 1 location" at bounding box center [309, 148] width 103 height 103
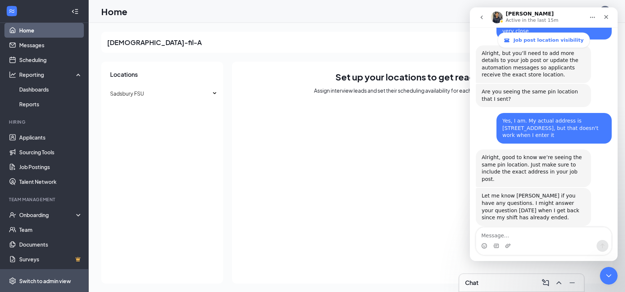
click at [25, 276] on span "Switch to admin view" at bounding box center [50, 280] width 63 height 23
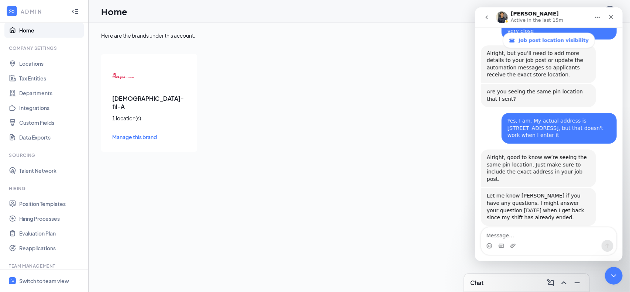
click at [137, 135] on div "Chick-fil-A 1 location(s) Manage this brand" at bounding box center [149, 103] width 96 height 98
click at [142, 134] on span "Manage this brand" at bounding box center [134, 137] width 45 height 7
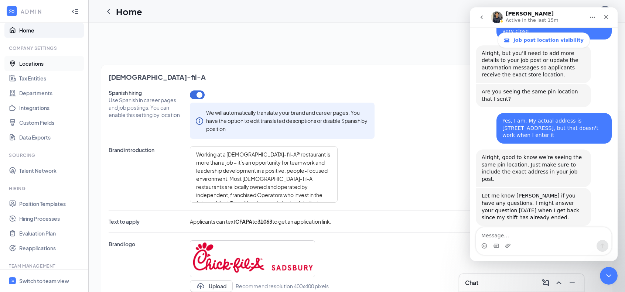
scroll to position [1, 0]
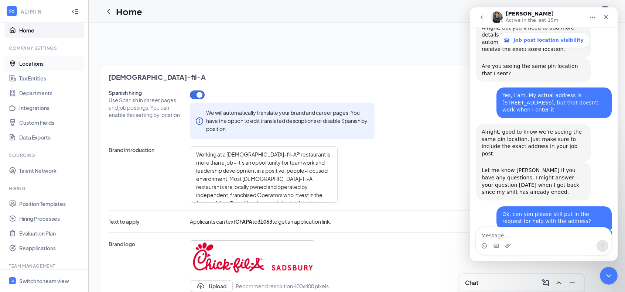
click at [33, 63] on link "Locations" at bounding box center [50, 63] width 63 height 15
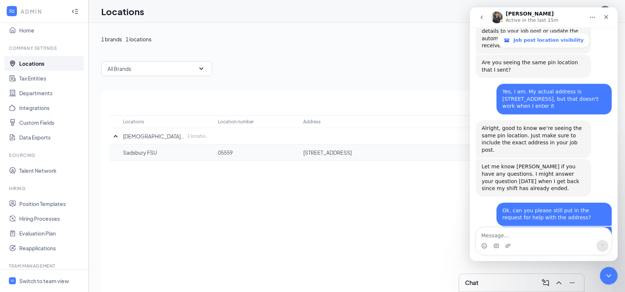
click at [387, 152] on p "959 Octorara Trail, Parkesburg, PA 19365, USA" at bounding box center [382, 152] width 159 height 7
click at [515, 238] on textarea "Message…" at bounding box center [543, 233] width 135 height 13
type textarea "ok i just did"
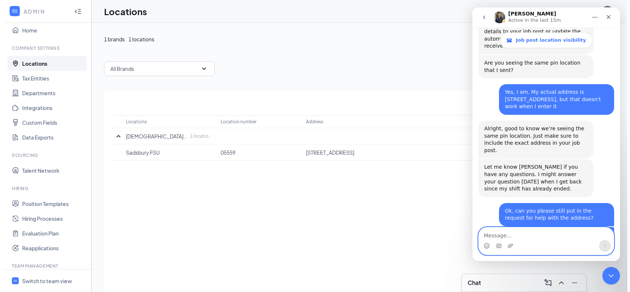
scroll to position [2924, 0]
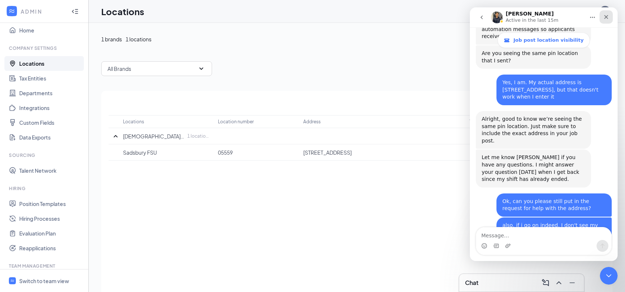
drag, startPoint x: 607, startPoint y: 16, endPoint x: 1046, endPoint y: 75, distance: 443.3
click at [607, 16] on icon "Close" at bounding box center [606, 17] width 4 height 4
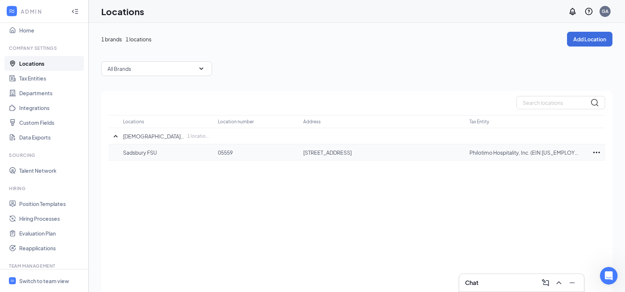
click at [596, 152] on icon "Ellipses" at bounding box center [596, 152] width 7 height 1
click at [540, 177] on p "Edit" at bounding box center [564, 174] width 62 height 7
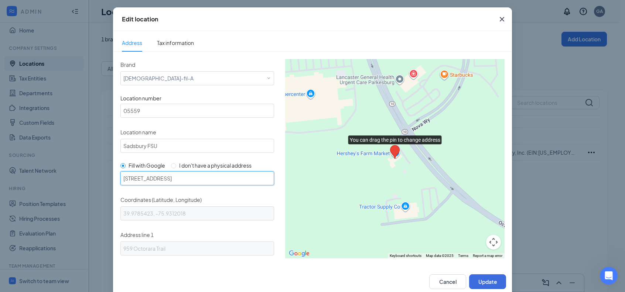
click at [173, 180] on input "959 Octorara Trail, Parkesburg, PA 19365, USA" at bounding box center [197, 178] width 154 height 14
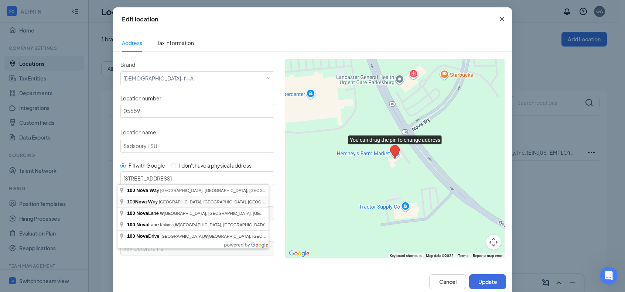
type input "Nova Wy, Sadsbury Township, PA 19365, USA"
type input "39.98104, -75.92920289999999"
type input "Nova Wy"
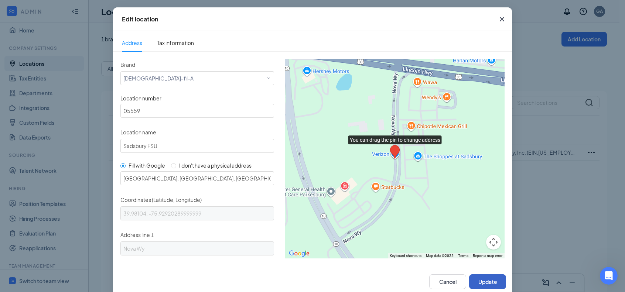
click at [489, 279] on button "Update" at bounding box center [487, 281] width 37 height 15
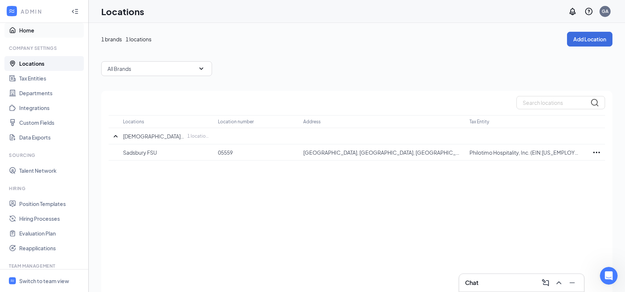
click at [27, 29] on link "Home" at bounding box center [50, 30] width 63 height 15
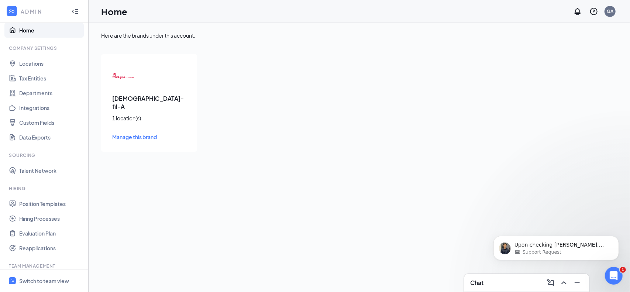
scroll to position [2967, 0]
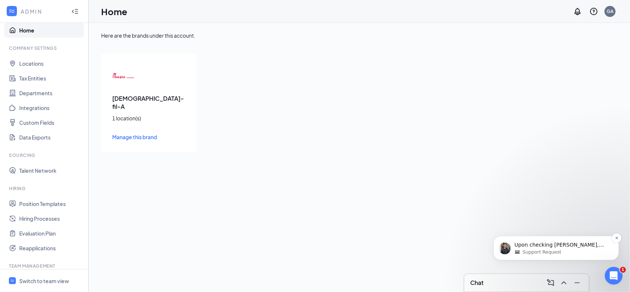
click at [571, 251] on div "Support Request" at bounding box center [561, 251] width 95 height 7
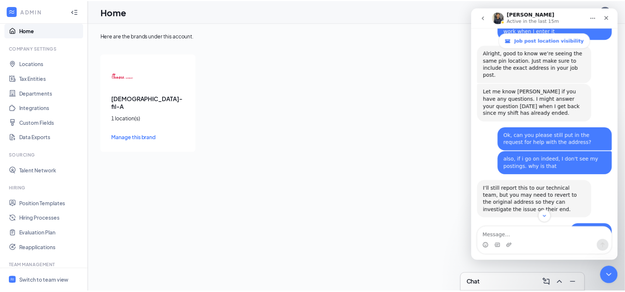
scroll to position [2999, 0]
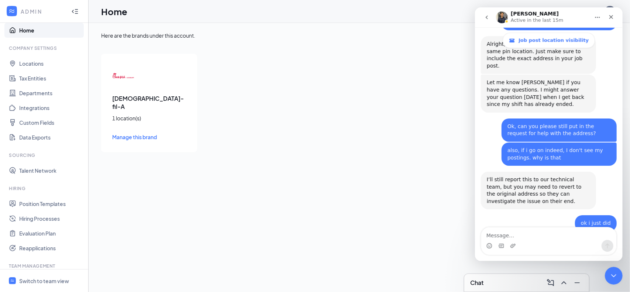
click at [23, 34] on link "Home" at bounding box center [50, 30] width 63 height 15
click at [138, 134] on span "Manage this brand" at bounding box center [134, 137] width 45 height 7
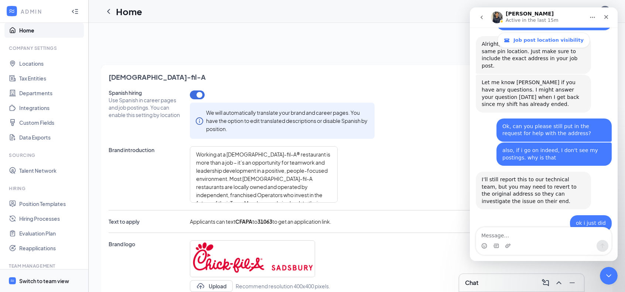
click at [58, 280] on div "Switch to team view" at bounding box center [44, 280] width 50 height 7
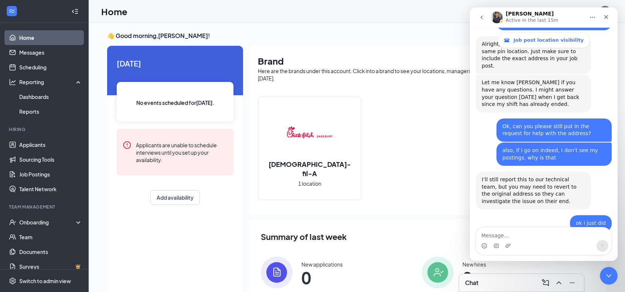
scroll to position [68, 0]
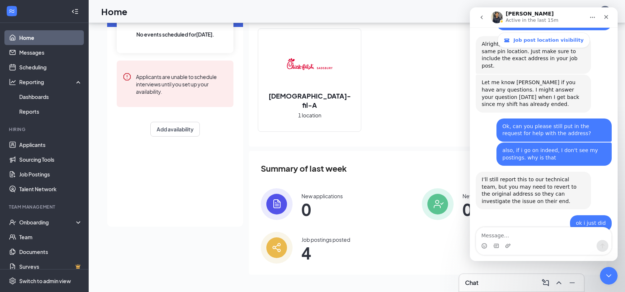
click at [319, 238] on div "Job postings posted" at bounding box center [325, 239] width 49 height 7
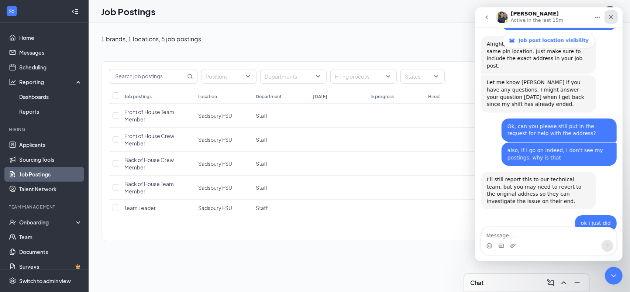
click at [611, 18] on icon "Close" at bounding box center [611, 17] width 6 height 6
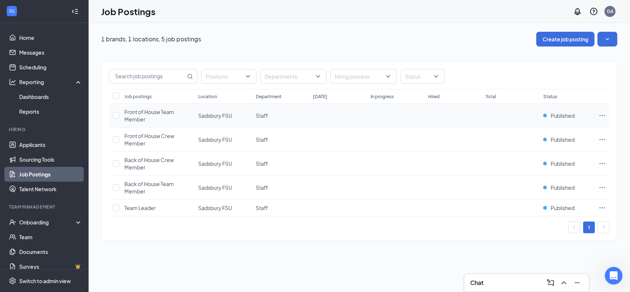
click at [605, 116] on icon "Ellipses" at bounding box center [602, 115] width 7 height 7
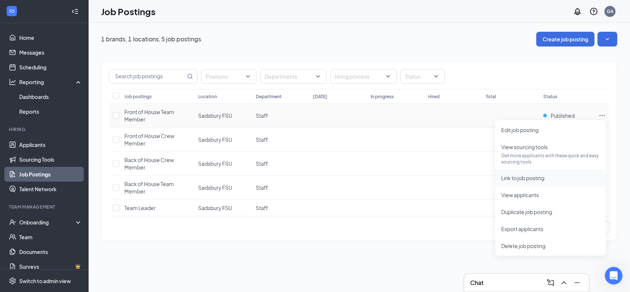
click at [515, 179] on span "Link to job posting" at bounding box center [522, 178] width 43 height 7
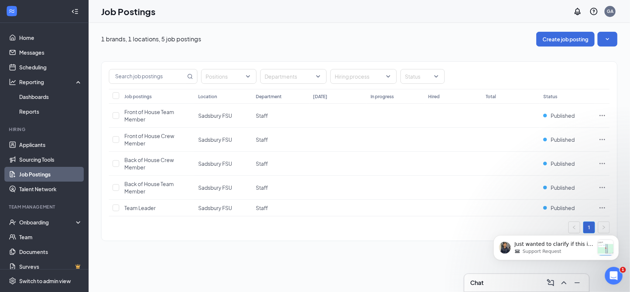
scroll to position [3086, 0]
click at [560, 251] on div "Support Request" at bounding box center [554, 251] width 80 height 7
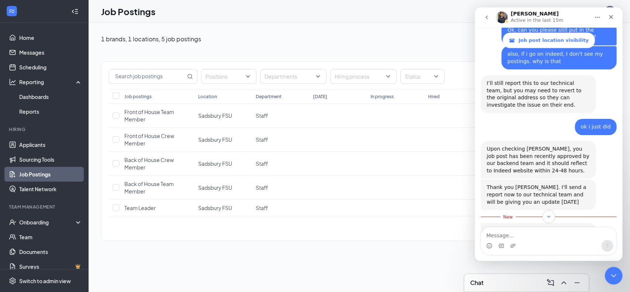
scroll to position [3098, 0]
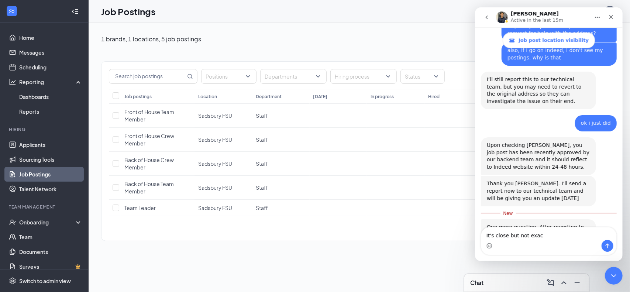
type textarea "It's close but not exact"
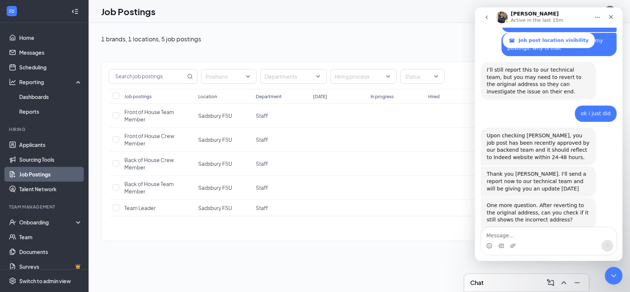
scroll to position [3136, 0]
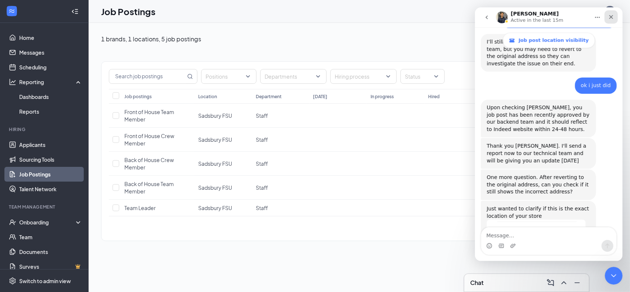
click at [615, 17] on div "Close" at bounding box center [610, 16] width 13 height 13
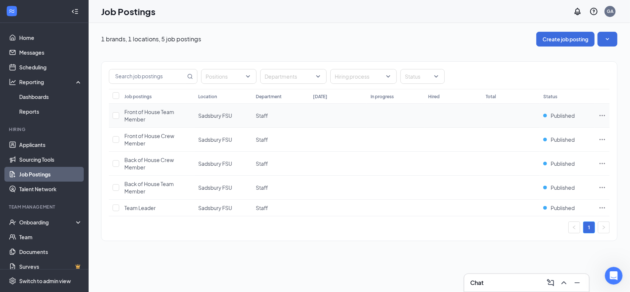
click at [603, 117] on icon "Ellipses" at bounding box center [602, 115] width 7 height 7
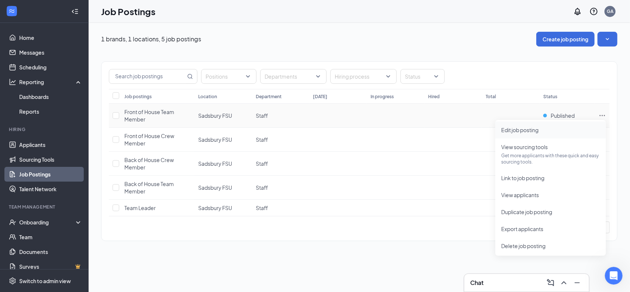
click at [526, 130] on span "Edit job posting" at bounding box center [519, 130] width 37 height 7
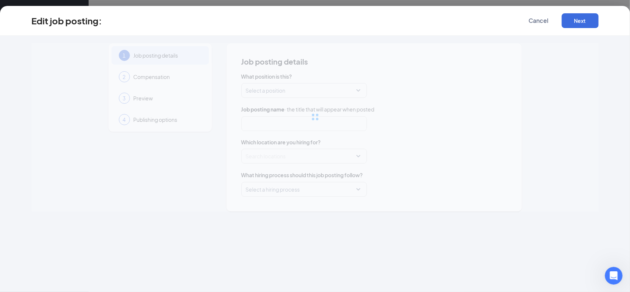
type input "Front of House Team Member"
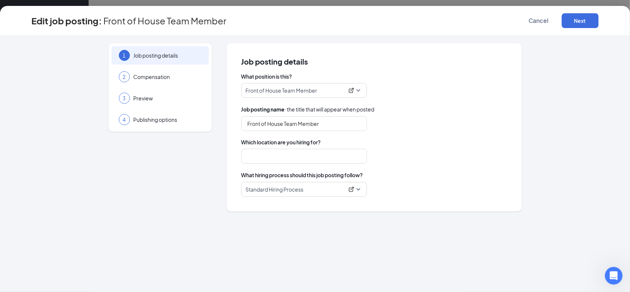
type input "Sadsbury FSU"
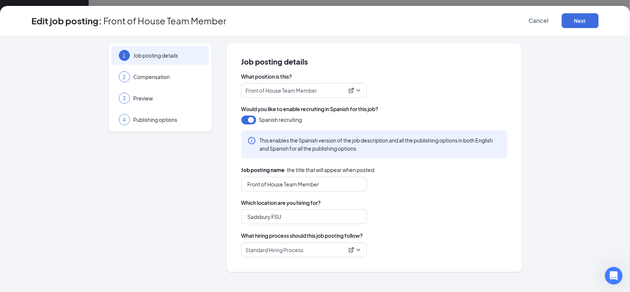
scroll to position [3108, 0]
click at [578, 21] on button "Next" at bounding box center [580, 20] width 37 height 15
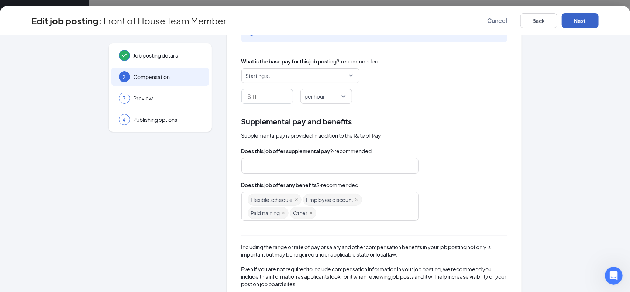
scroll to position [105, 0]
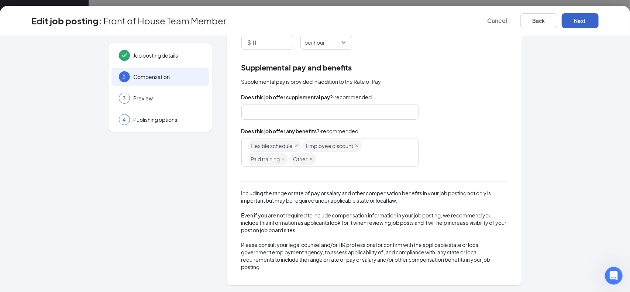
click at [574, 19] on button "Next" at bounding box center [580, 20] width 37 height 15
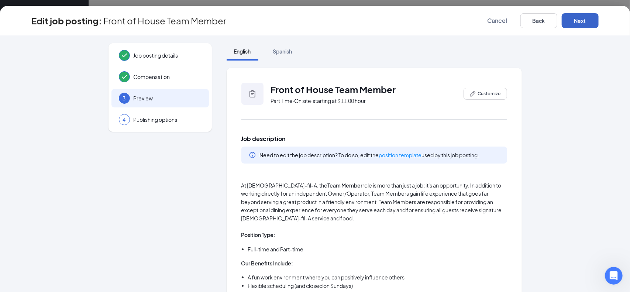
scroll to position [0, 0]
click at [482, 98] on button "Customize" at bounding box center [486, 95] width 44 height 12
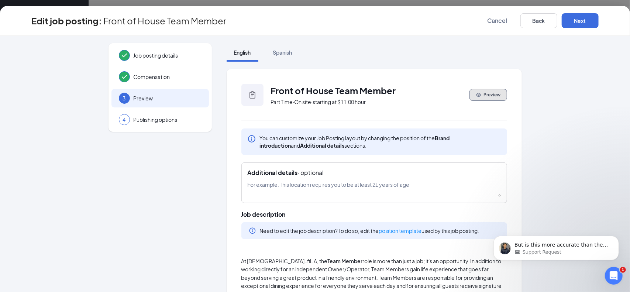
scroll to position [3137, 0]
click at [537, 245] on p "But is this more accurate than the changes you made earlier?" at bounding box center [561, 244] width 95 height 7
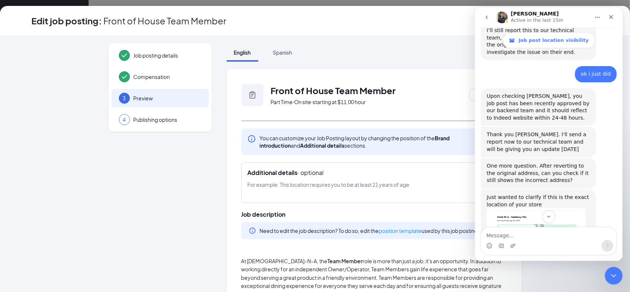
scroll to position [3150, 0]
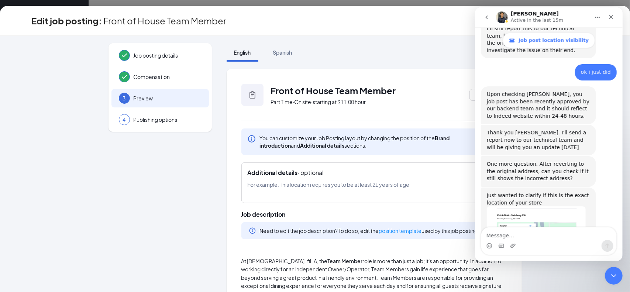
click at [523, 236] on textarea "Message…" at bounding box center [548, 233] width 135 height 13
type textarea "Yes"
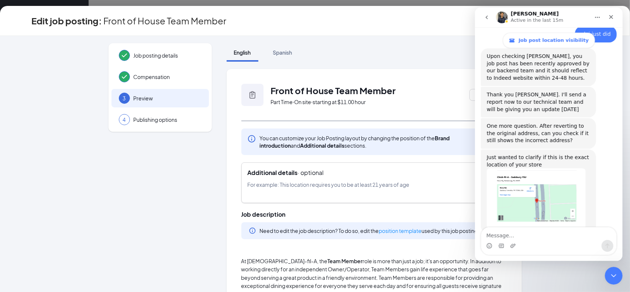
click at [325, 187] on textarea at bounding box center [374, 189] width 253 height 16
paste textarea "Must be able to stand for up to 8 hours, and lift up to 40 lbs. Ability to mult…"
type textarea "Must be able to stand for up to 8 hours, and lift up to 40 lbs. Ability to mult…"
drag, startPoint x: 1086, startPoint y: 25, endPoint x: 613, endPoint y: 18, distance: 473.7
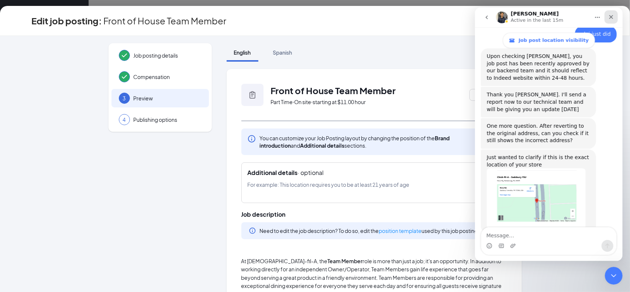
click at [613, 18] on icon "Close" at bounding box center [611, 17] width 6 height 6
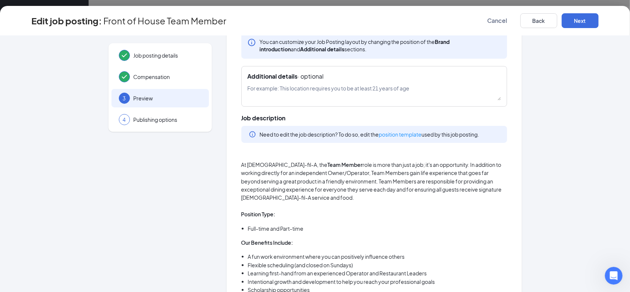
scroll to position [74, 0]
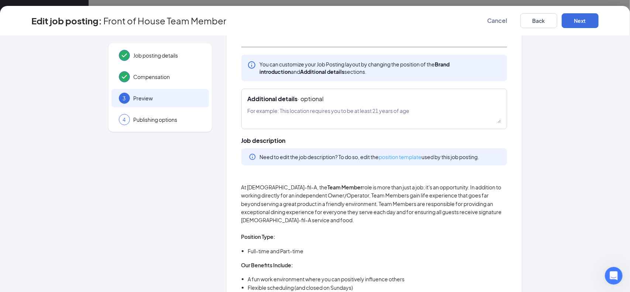
click at [397, 155] on link "position template" at bounding box center [400, 157] width 43 height 7
click at [491, 21] on span "Cancel" at bounding box center [498, 20] width 20 height 7
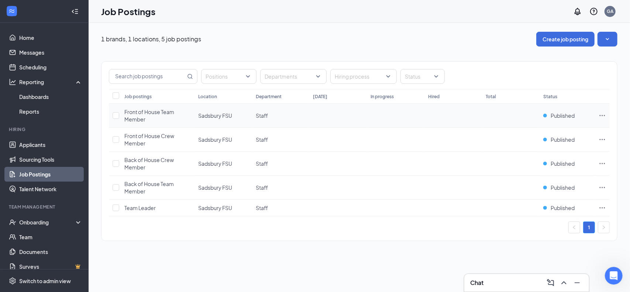
click at [602, 117] on icon "Ellipses" at bounding box center [602, 115] width 7 height 7
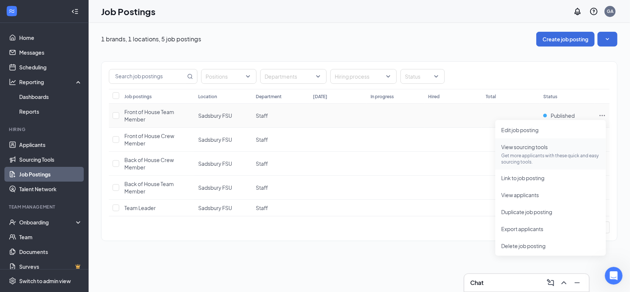
click at [531, 155] on p "Get more applicants with these quick and easy sourcing tools." at bounding box center [550, 158] width 99 height 13
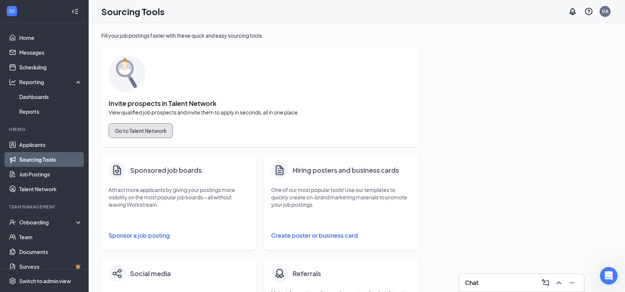
click at [148, 129] on button "Go to Talent Network" at bounding box center [141, 130] width 64 height 15
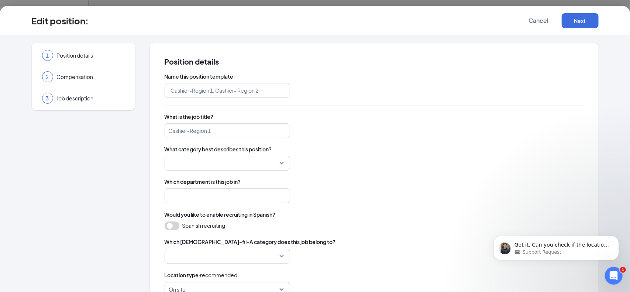
type input "Front of House Team Member"
type input "Staff"
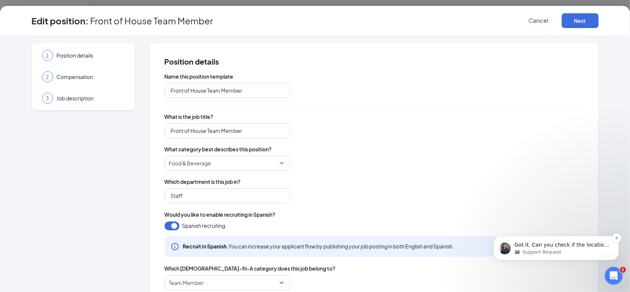
click at [543, 244] on p "Got it. Can you check if the location showing on your end matches what I see he…" at bounding box center [561, 244] width 95 height 7
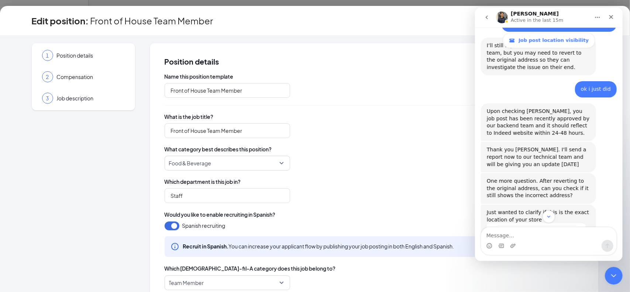
scroll to position [3189, 0]
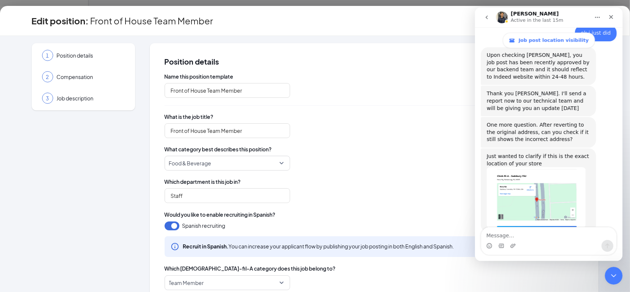
drag, startPoint x: 621, startPoint y: 85, endPoint x: 1097, endPoint y: 237, distance: 500.3
click at [554, 238] on textarea "Message…" at bounding box center [548, 233] width 135 height 13
click at [366, 181] on span "Which department is this job in?" at bounding box center [374, 181] width 419 height 7
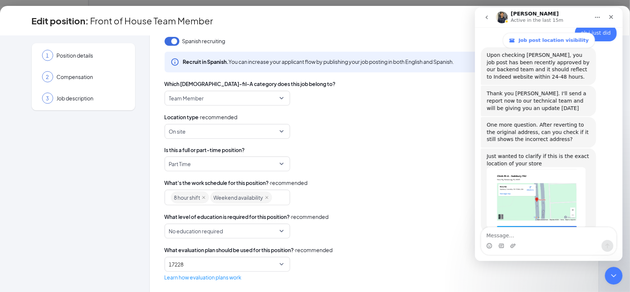
scroll to position [0, 0]
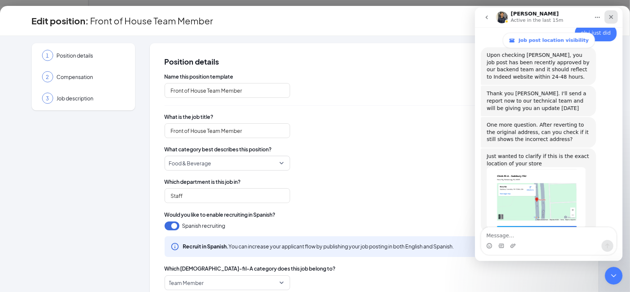
click at [614, 19] on div "Close" at bounding box center [610, 16] width 13 height 13
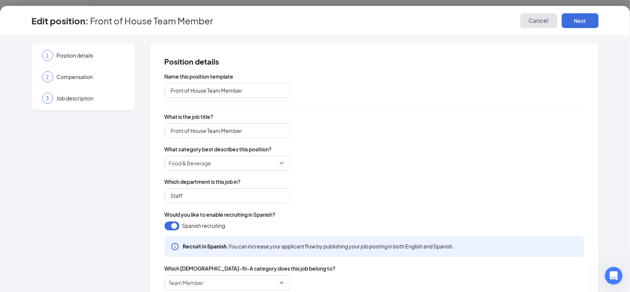
click at [544, 24] on button "Cancel" at bounding box center [539, 20] width 37 height 15
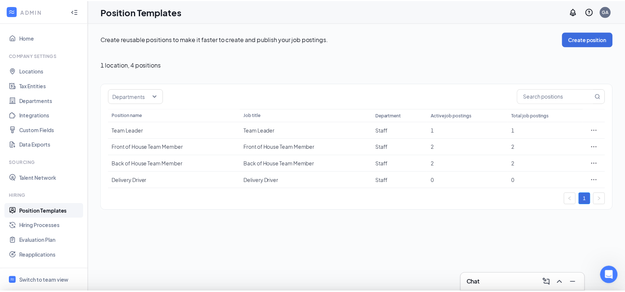
scroll to position [3189, 0]
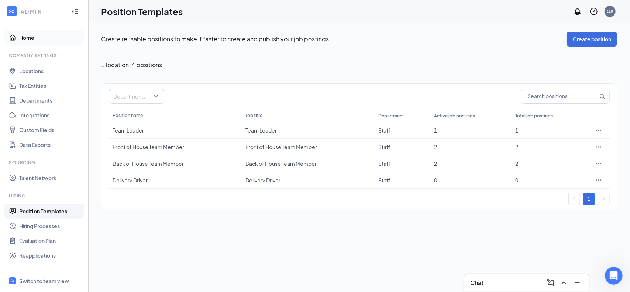
drag, startPoint x: 26, startPoint y: 30, endPoint x: 28, endPoint y: 37, distance: 7.4
click at [26, 31] on link "Home" at bounding box center [50, 37] width 63 height 15
click at [28, 37] on link "Home" at bounding box center [50, 37] width 63 height 15
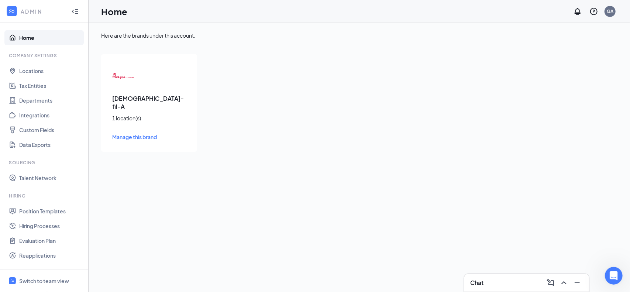
click at [133, 124] on div "Chick-fil-A 1 location(s) Manage this brand" at bounding box center [149, 103] width 96 height 98
click at [135, 134] on span "Manage this brand" at bounding box center [134, 137] width 45 height 7
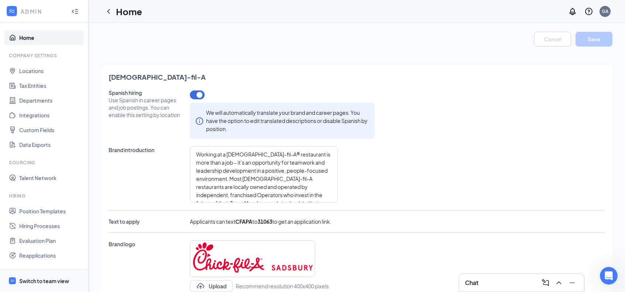
click at [52, 288] on span "Switch to team view" at bounding box center [50, 280] width 63 height 23
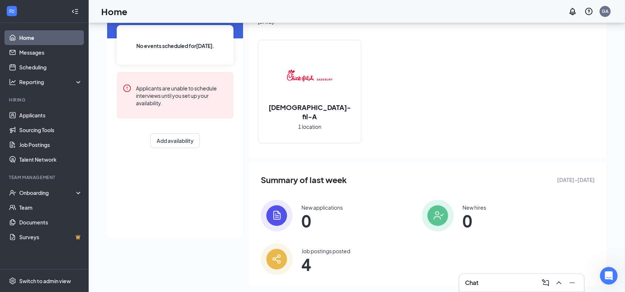
scroll to position [68, 0]
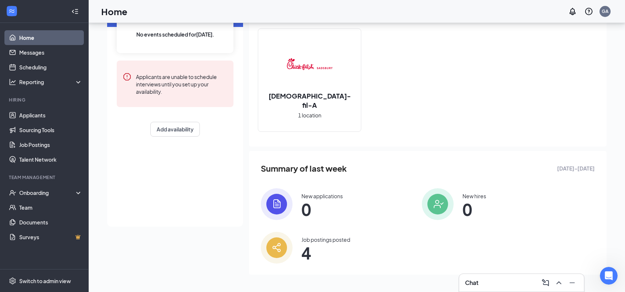
click at [320, 241] on div "Job postings posted" at bounding box center [325, 239] width 49 height 7
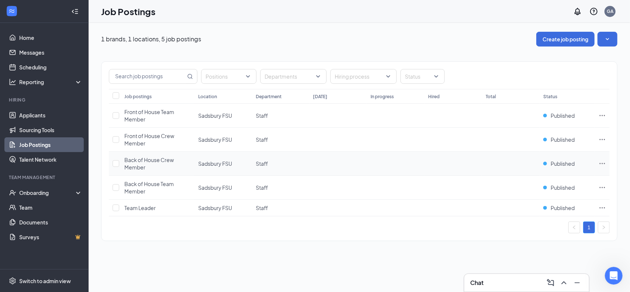
click at [605, 164] on icon "Ellipses" at bounding box center [602, 163] width 7 height 7
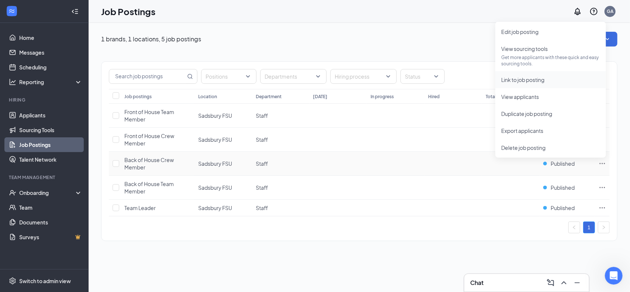
click at [529, 78] on span "Link to job posting" at bounding box center [522, 79] width 43 height 7
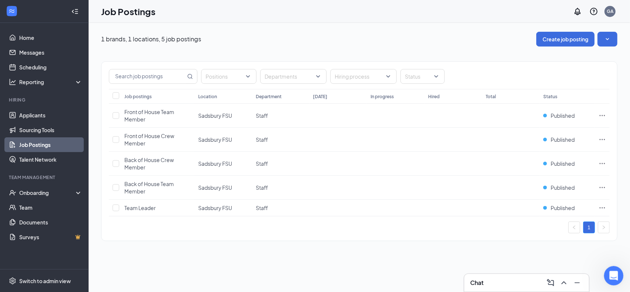
drag, startPoint x: 620, startPoint y: 274, endPoint x: 614, endPoint y: 268, distance: 8.4
click at [621, 274] on div "Open Intercom Messenger" at bounding box center [613, 274] width 24 height 24
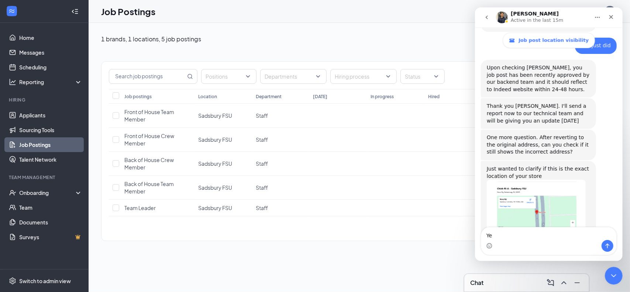
scroll to position [3189, 0]
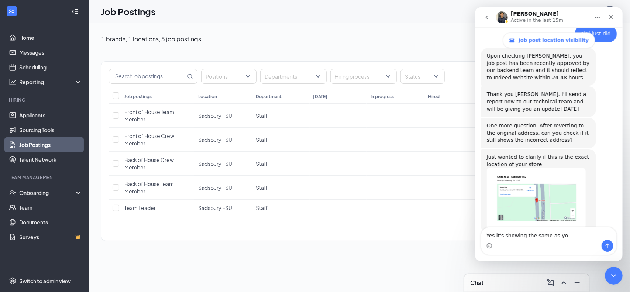
type textarea "Yes it's showing the same as you"
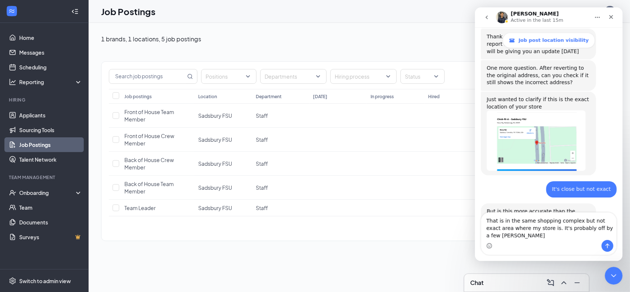
scroll to position [3254, 0]
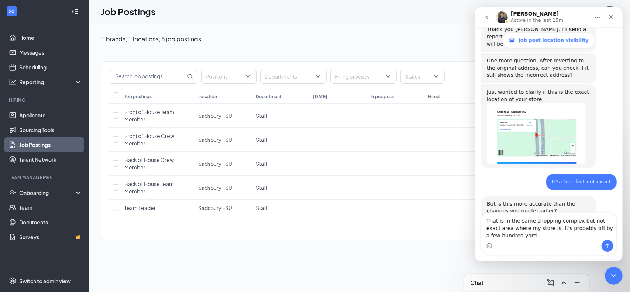
type textarea "That is in the same shopping complex but not exact area where my store is. It's…"
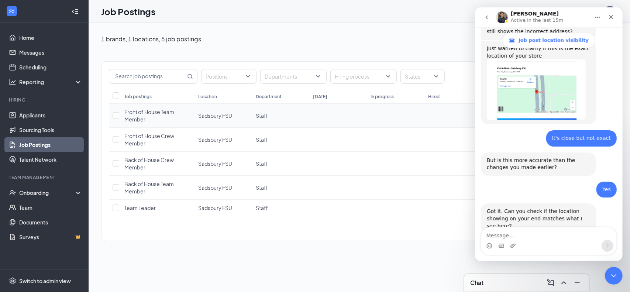
scroll to position [3320, 0]
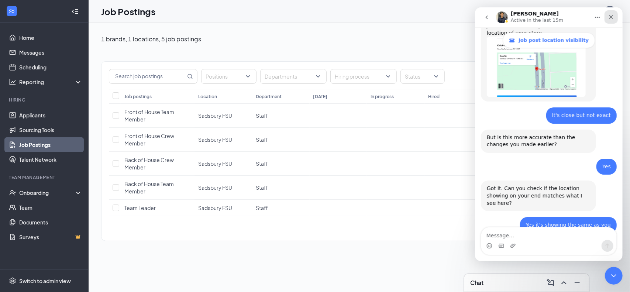
click at [609, 19] on icon "Close" at bounding box center [611, 17] width 6 height 6
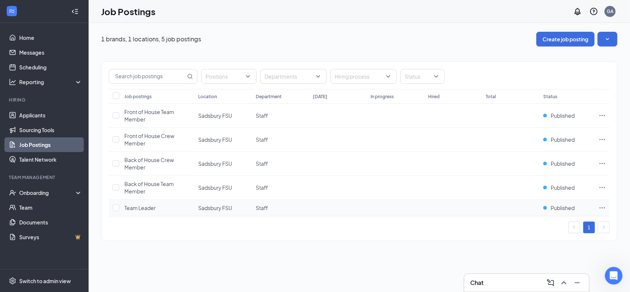
click at [604, 206] on icon "Ellipses" at bounding box center [602, 207] width 7 height 7
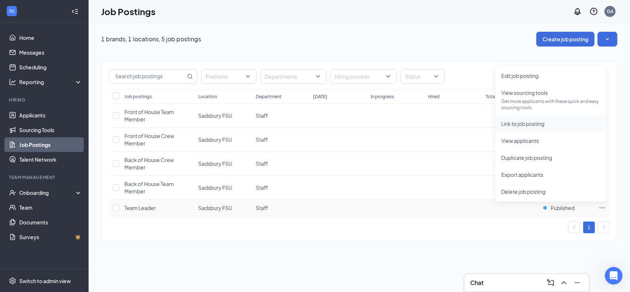
click at [515, 122] on span "Link to job posting" at bounding box center [522, 123] width 43 height 7
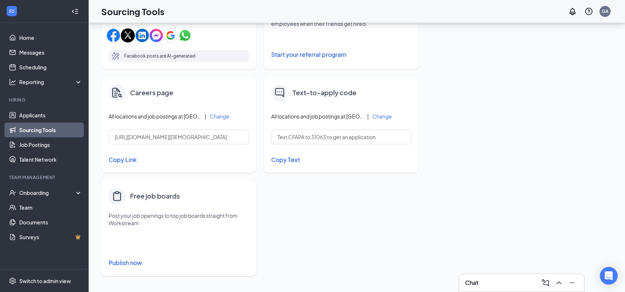
scroll to position [284, 0]
